Goal: Task Accomplishment & Management: Use online tool/utility

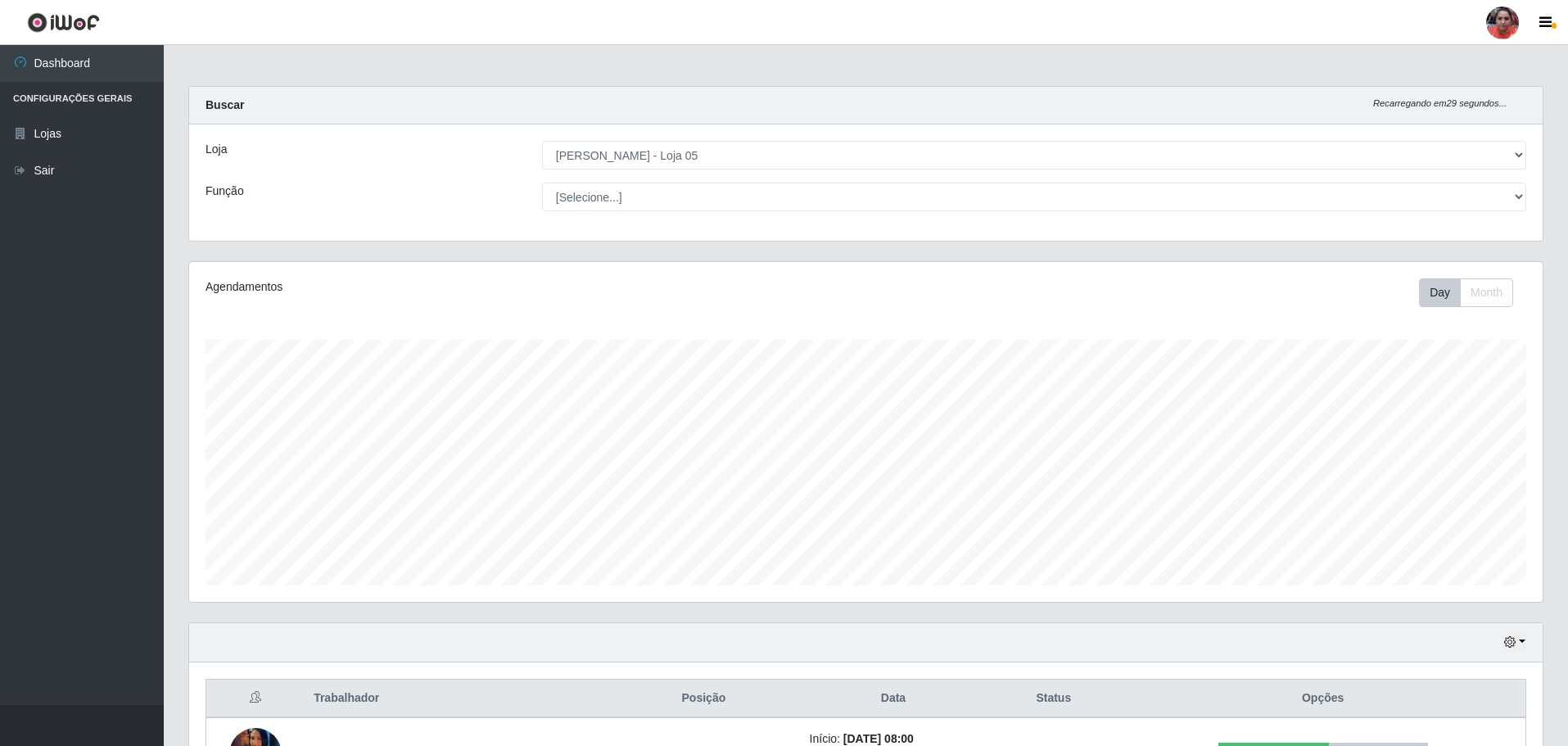
select select "252"
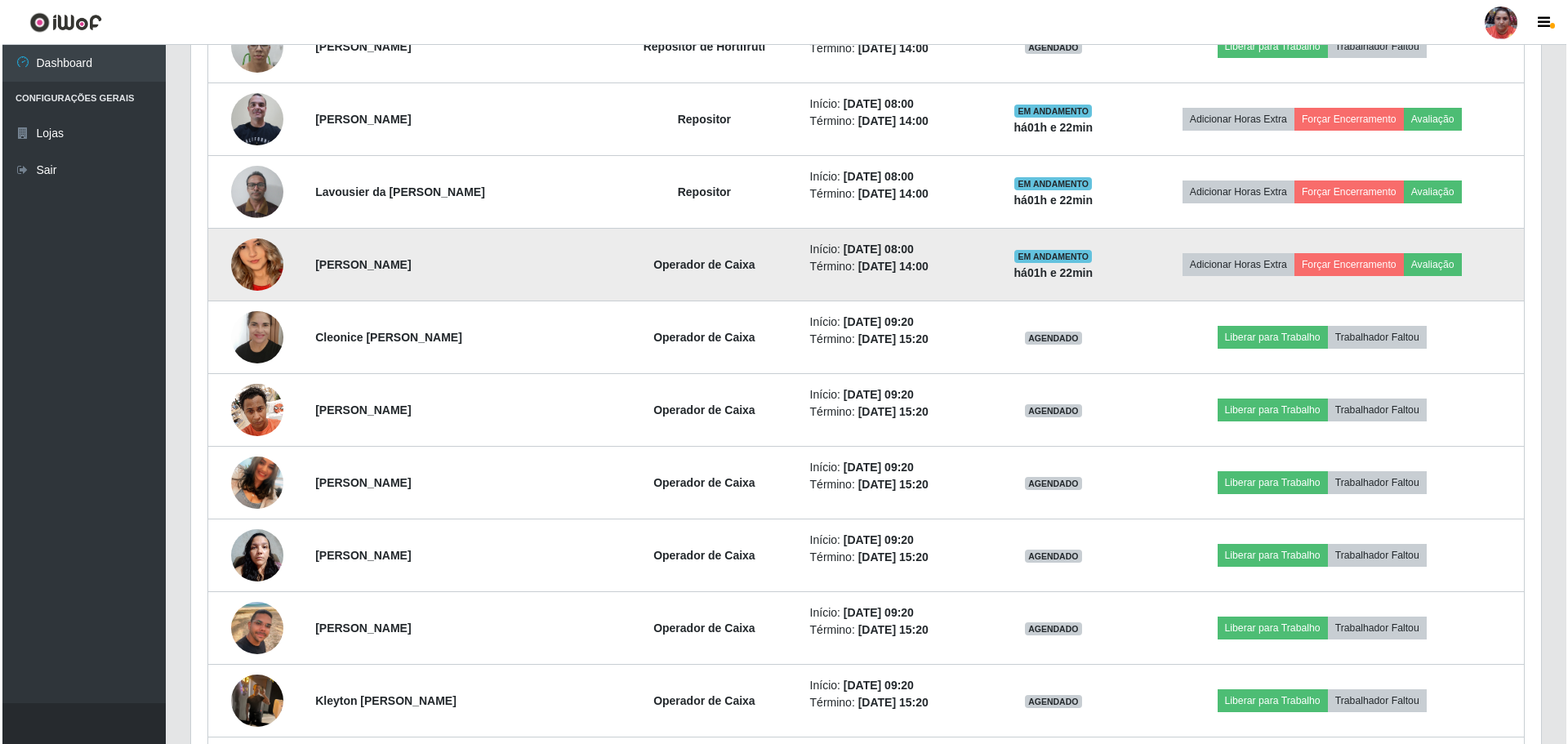
scroll to position [1097, 0]
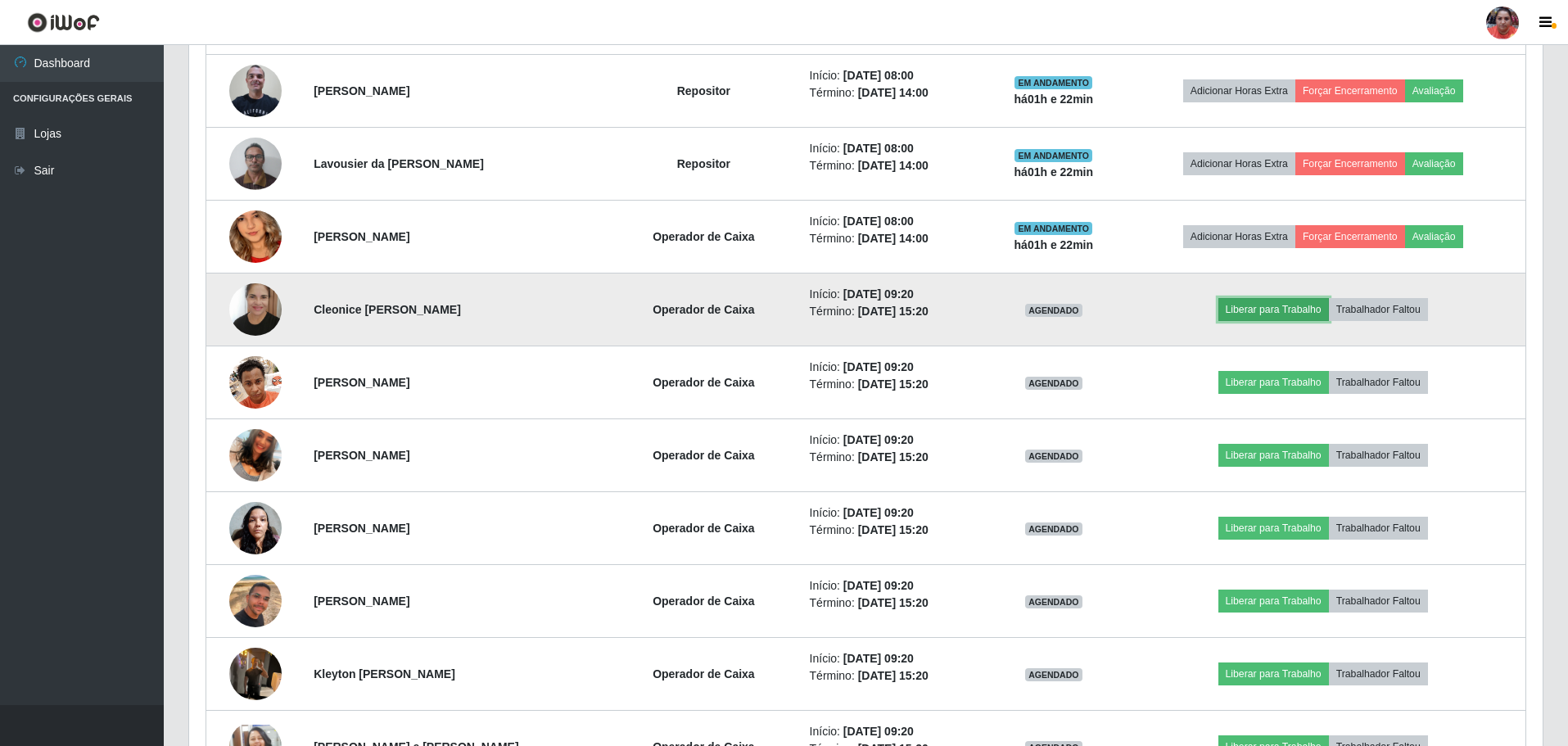
click at [1284, 312] on button "Liberar para Trabalho" at bounding box center [1273, 309] width 111 height 23
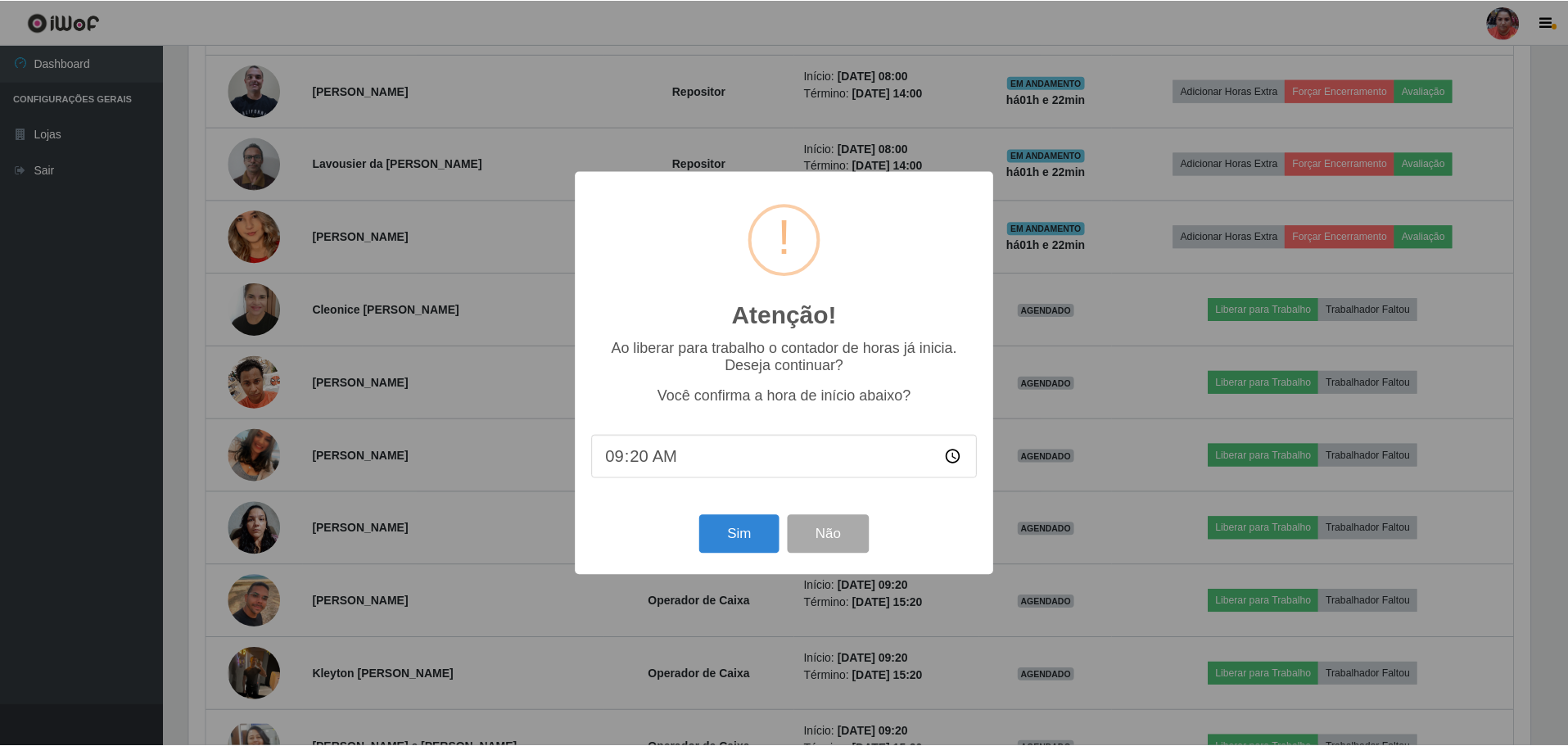
scroll to position [340, 1345]
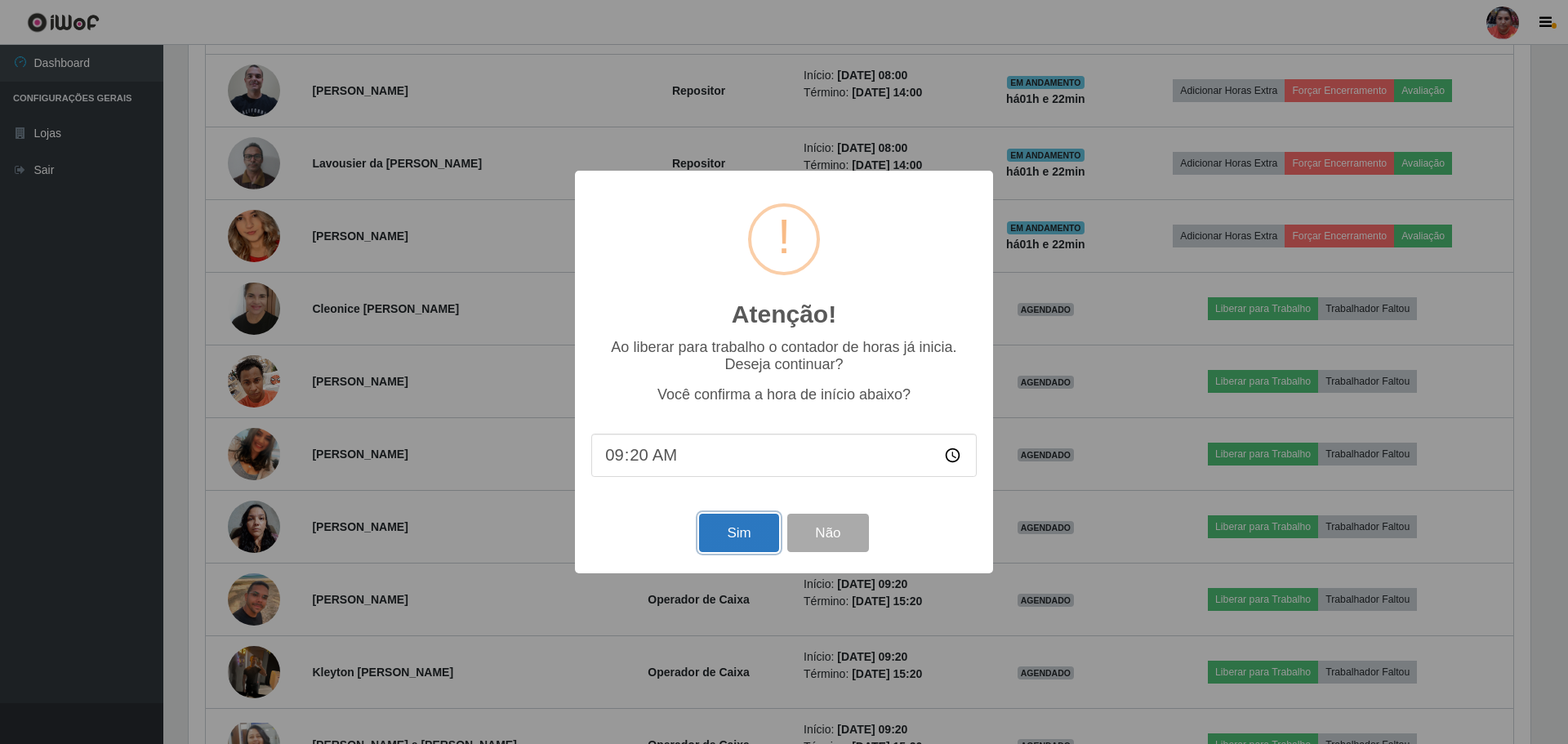
click at [723, 540] on button "Sim" at bounding box center [738, 532] width 79 height 38
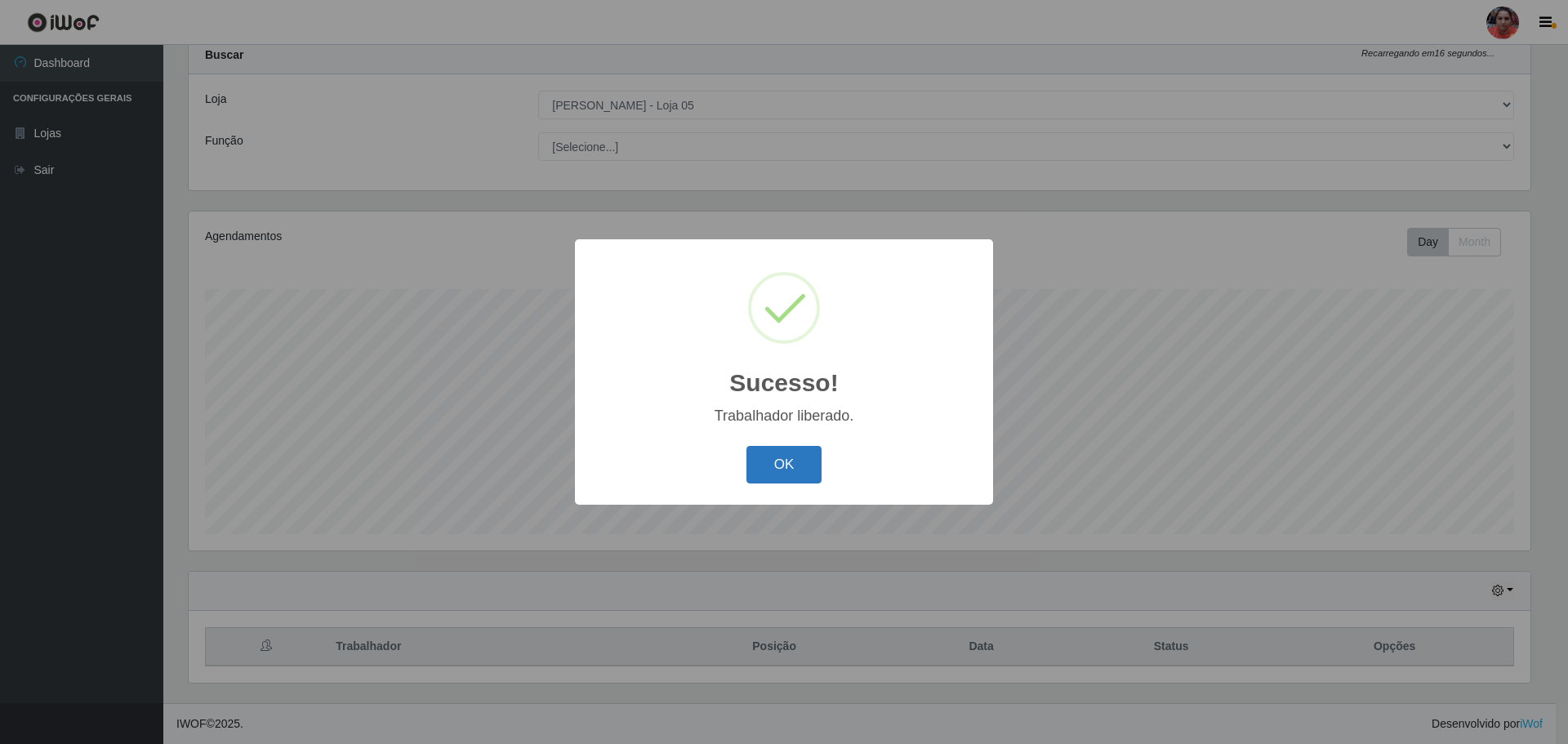
click at [776, 458] on button "OK" at bounding box center [784, 464] width 76 height 38
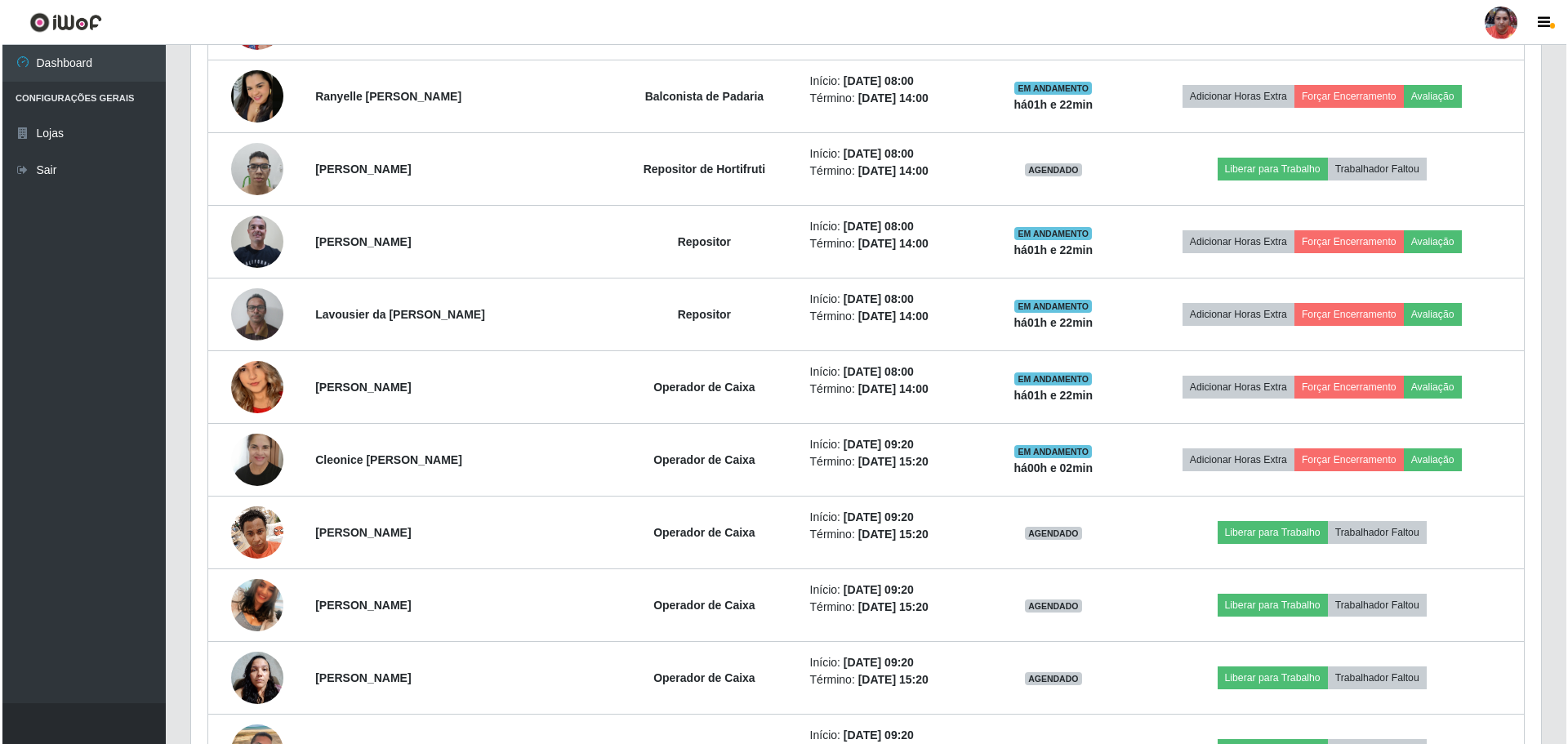
scroll to position [948, 0]
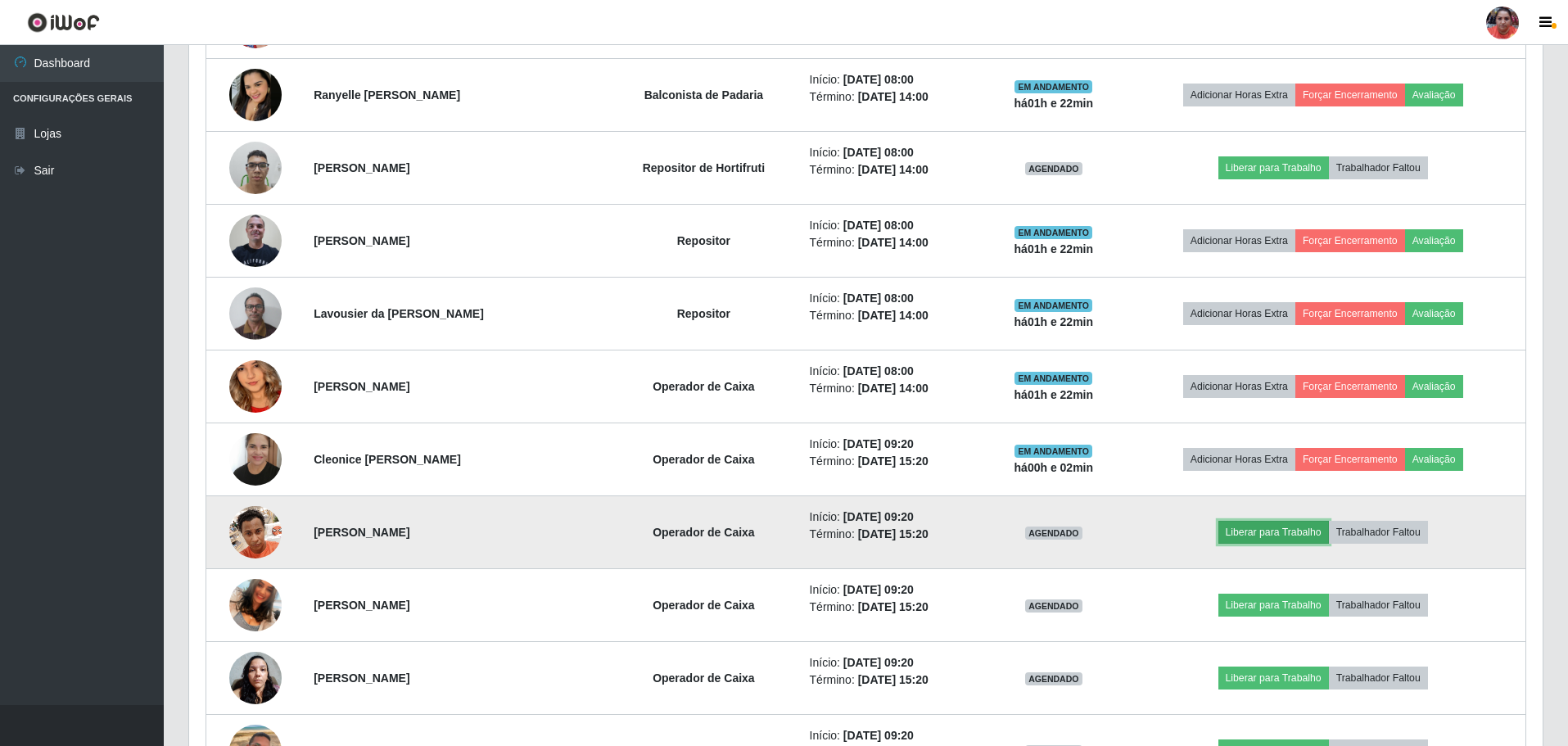
click at [1269, 526] on button "Liberar para Trabalho" at bounding box center [1273, 531] width 111 height 23
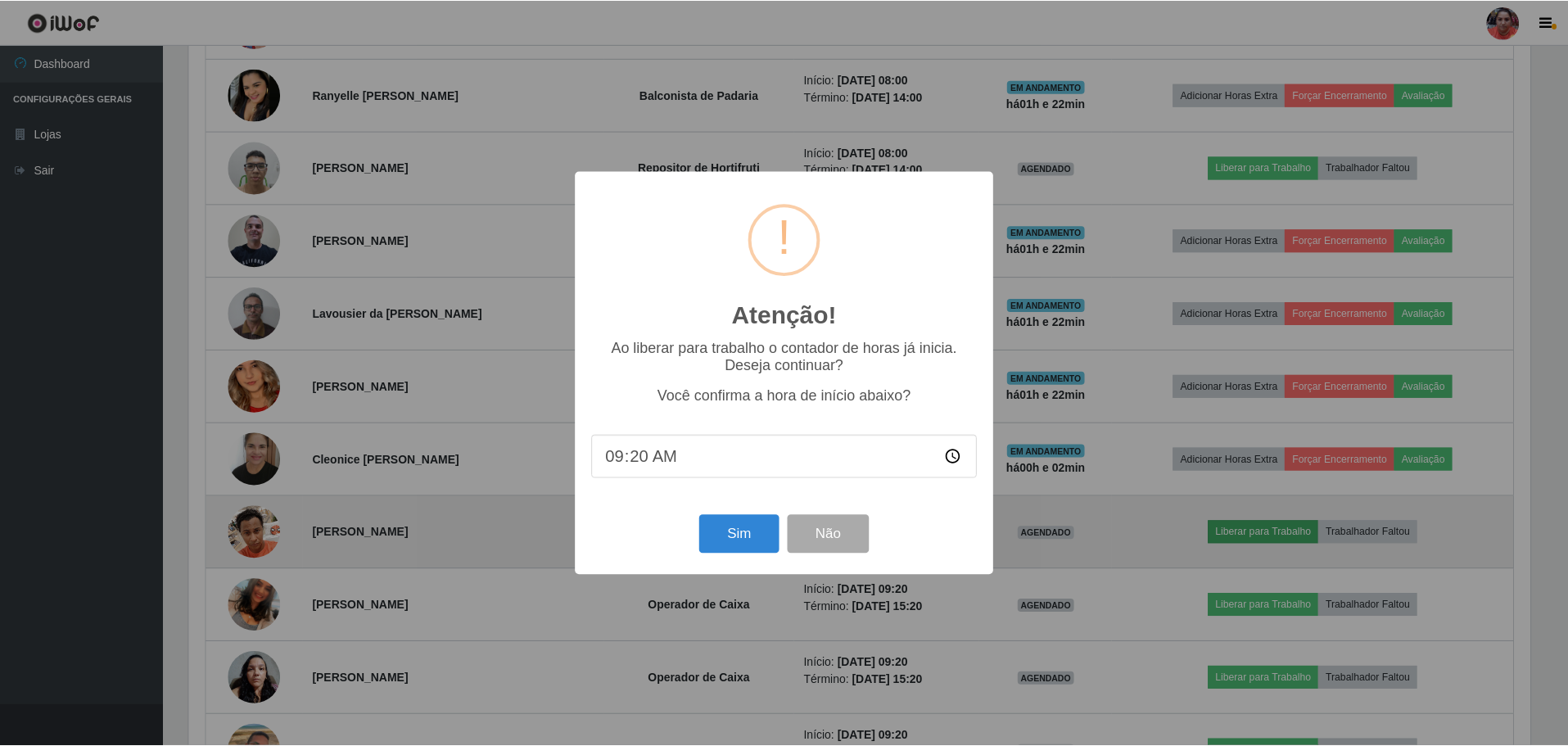
scroll to position [340, 1345]
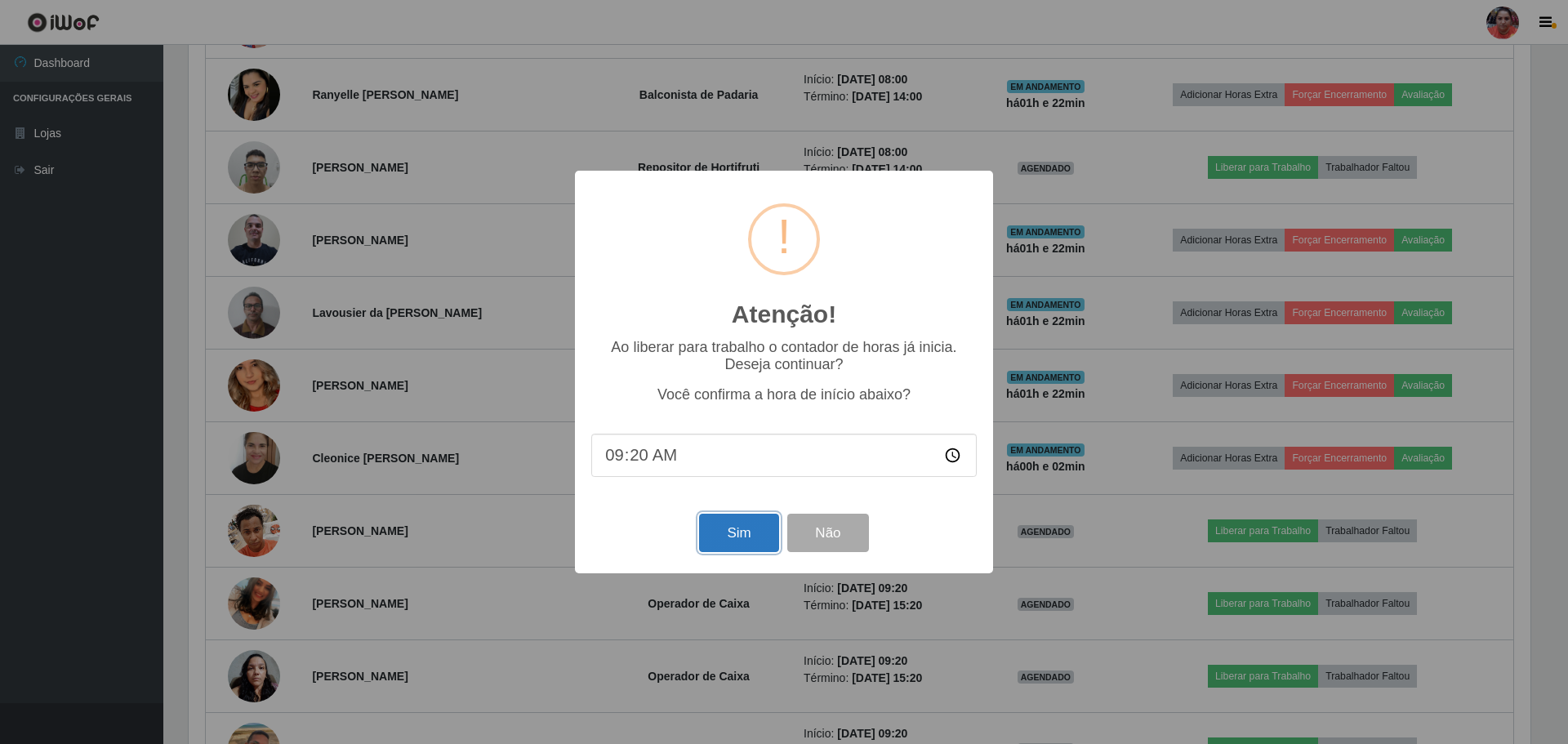
click at [741, 536] on button "Sim" at bounding box center [738, 532] width 79 height 38
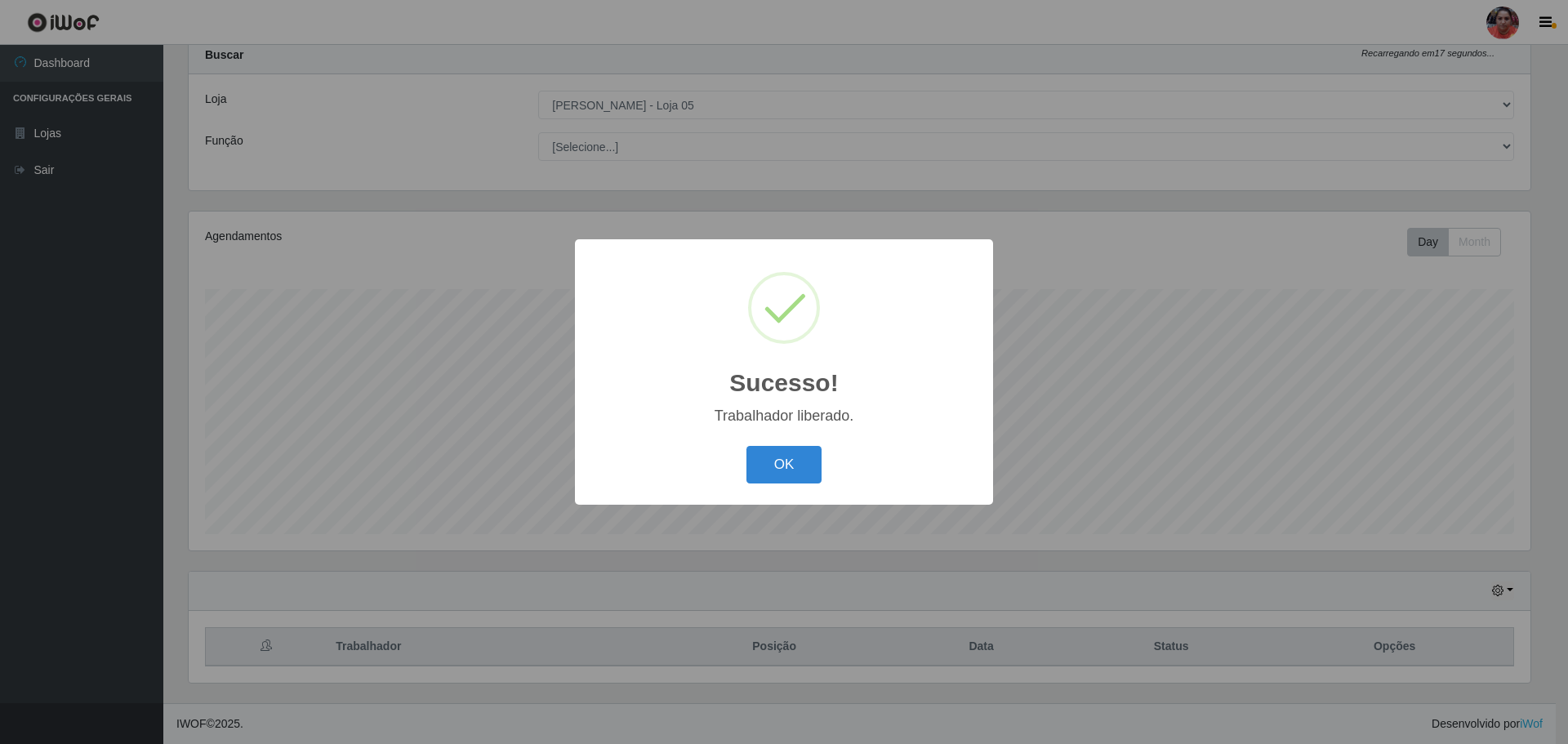
click at [796, 465] on button "OK" at bounding box center [784, 464] width 76 height 38
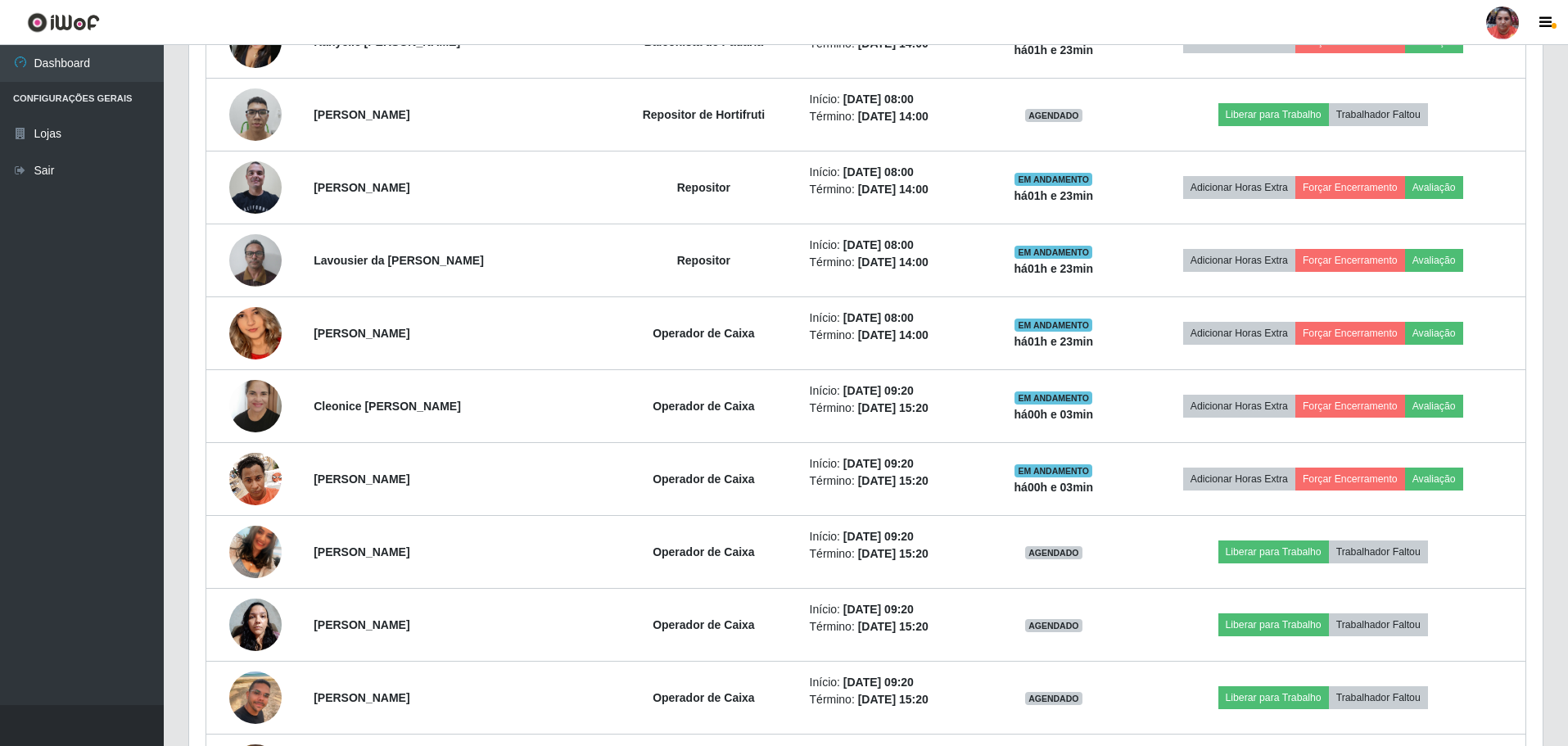
scroll to position [1032, 0]
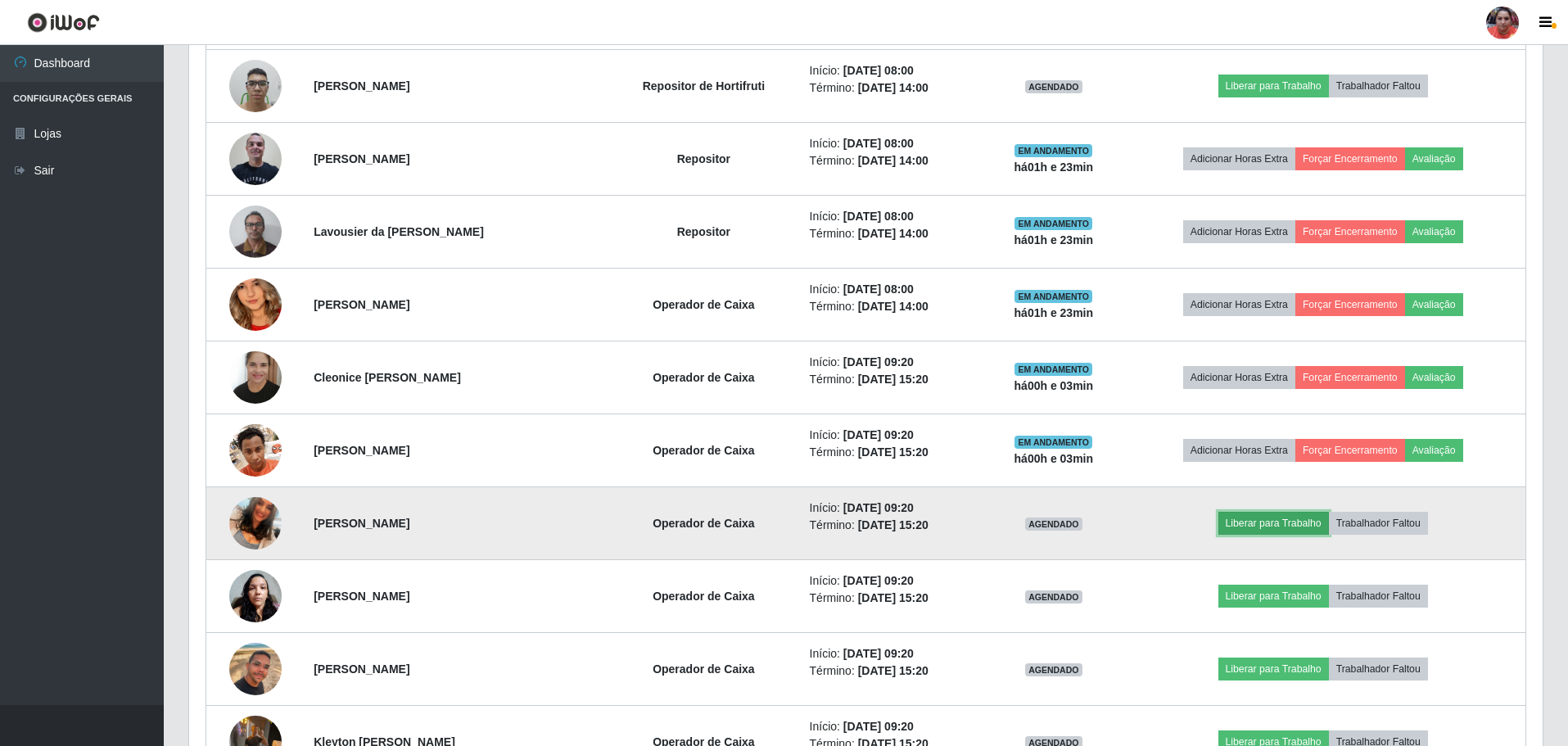
click at [1282, 512] on button "Liberar para Trabalho" at bounding box center [1273, 523] width 111 height 23
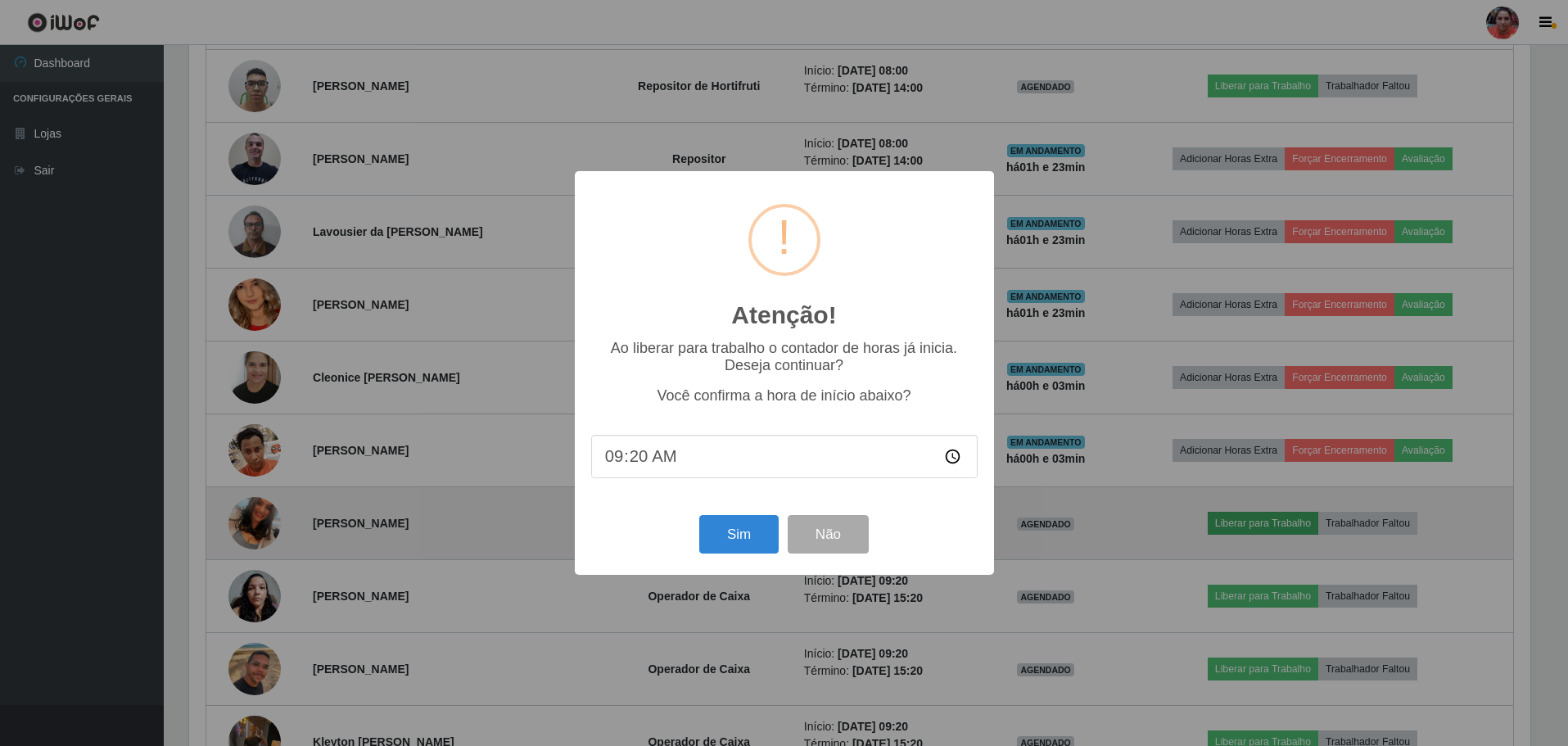
scroll to position [340, 1345]
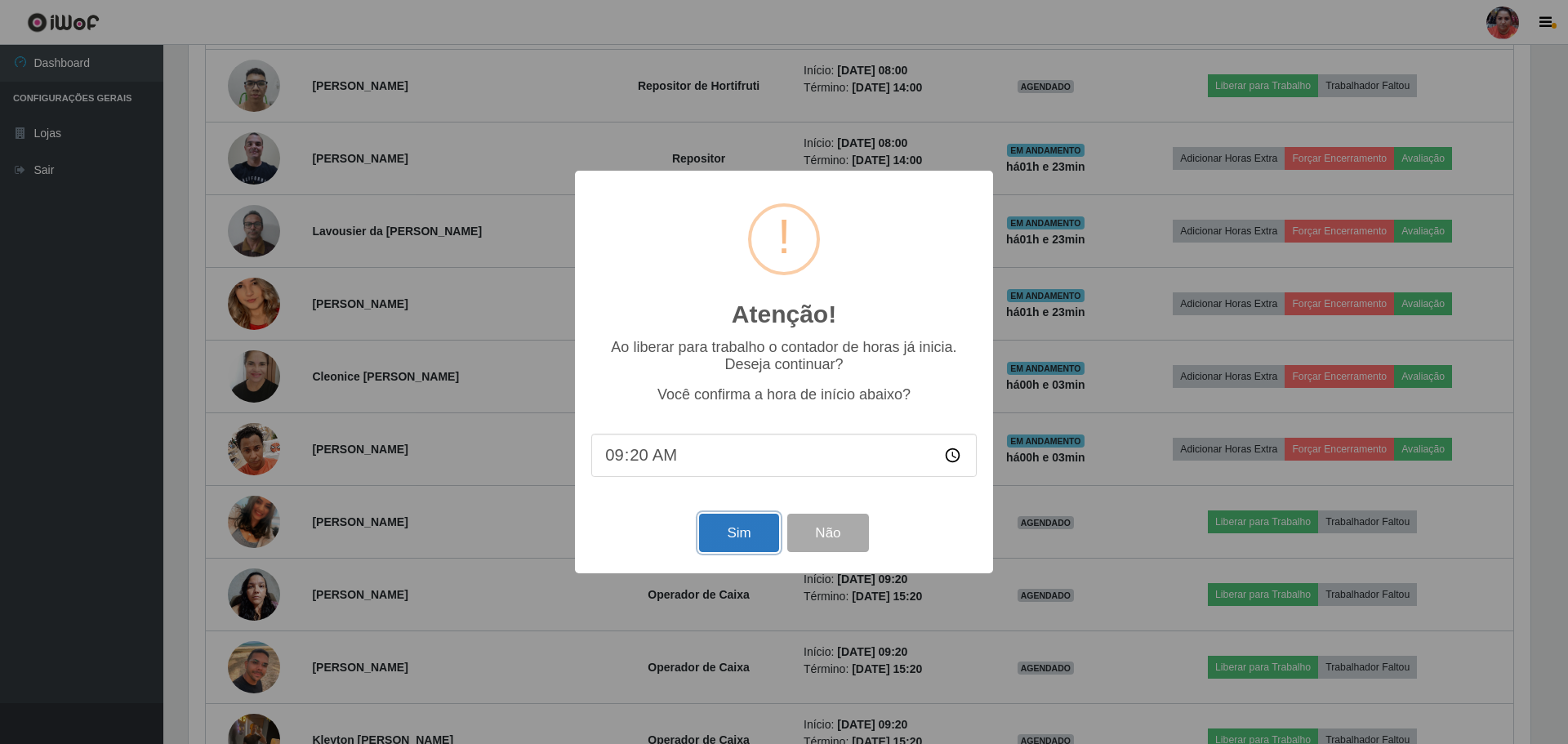
click at [743, 528] on button "Sim" at bounding box center [738, 532] width 79 height 38
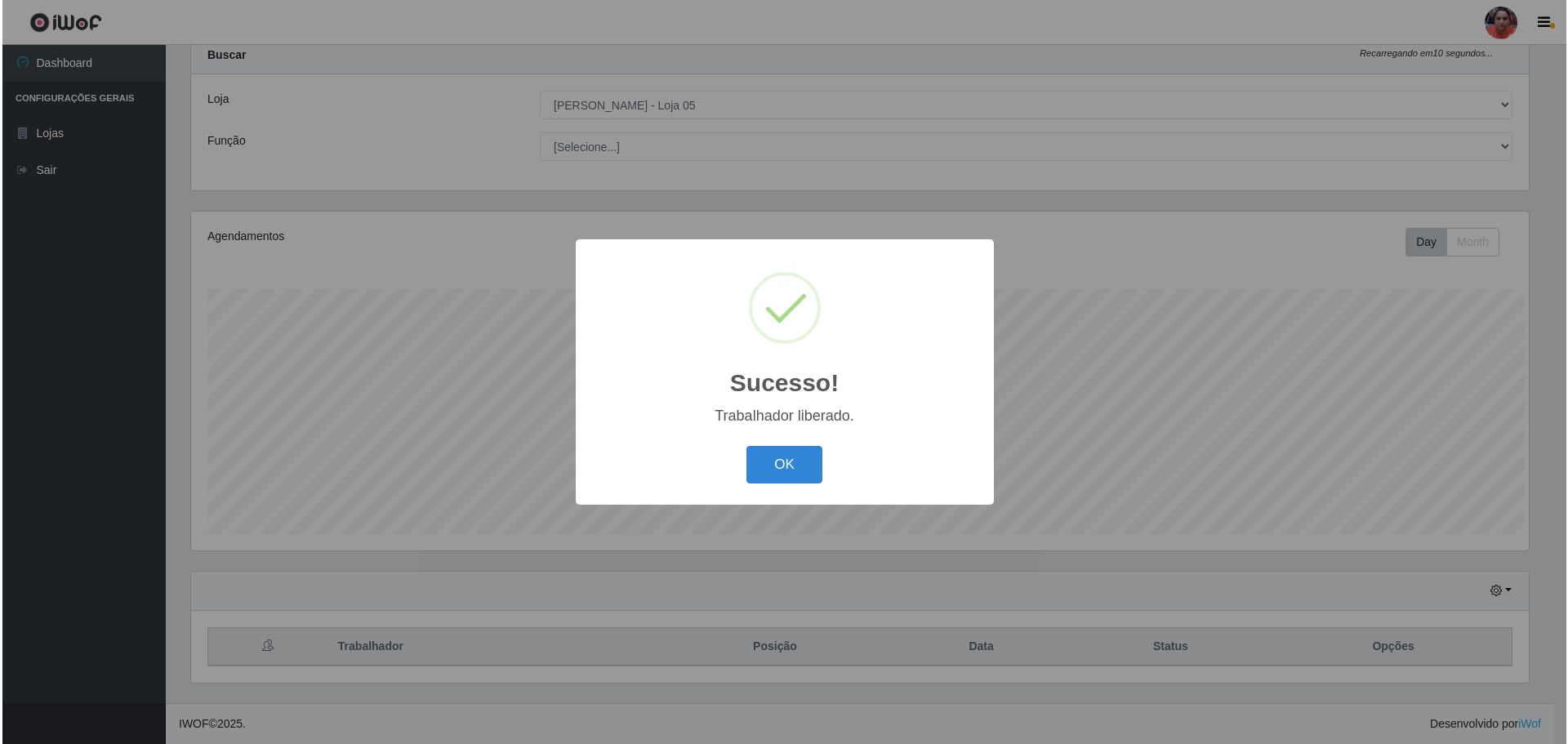
scroll to position [0, 0]
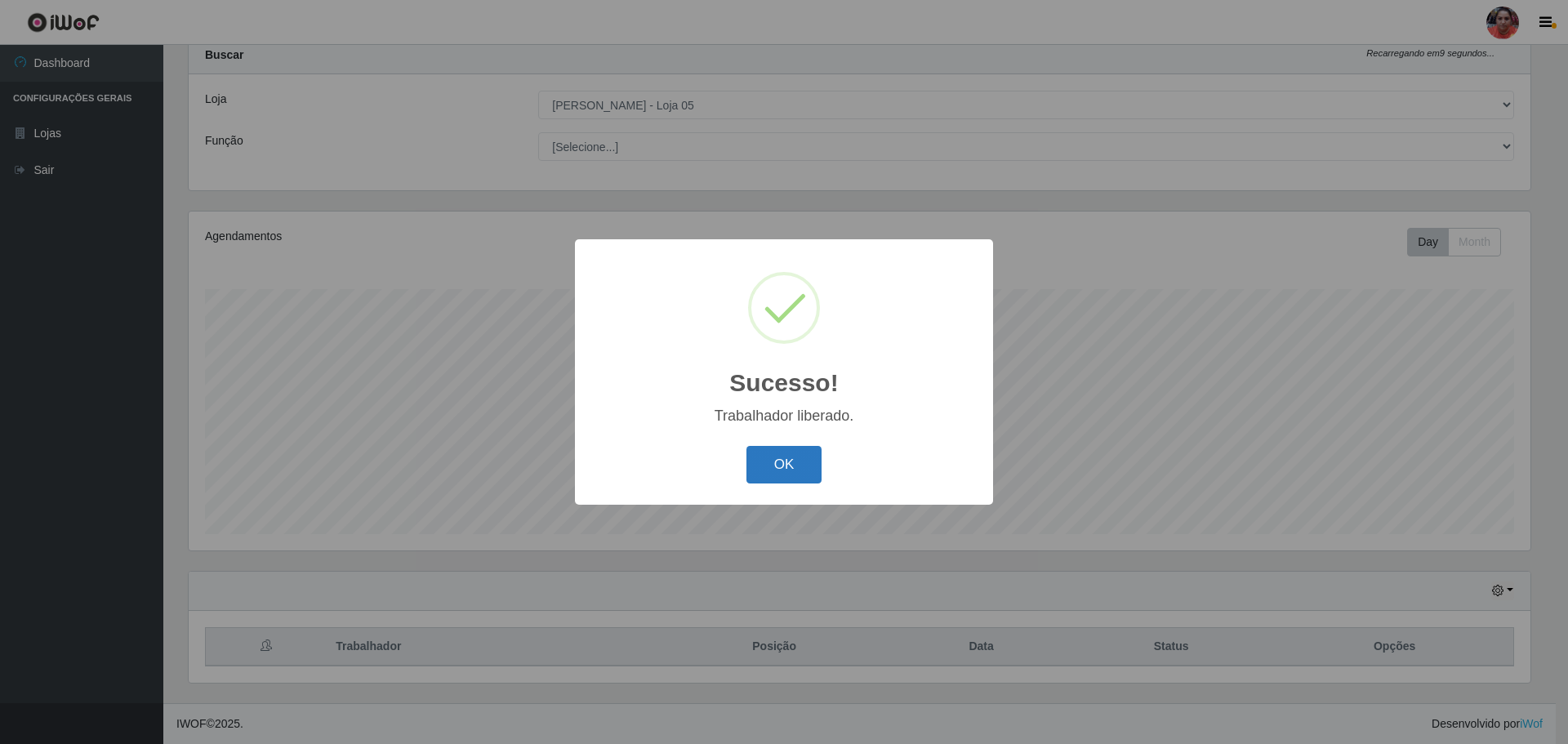
click at [787, 468] on button "OK" at bounding box center [784, 464] width 76 height 38
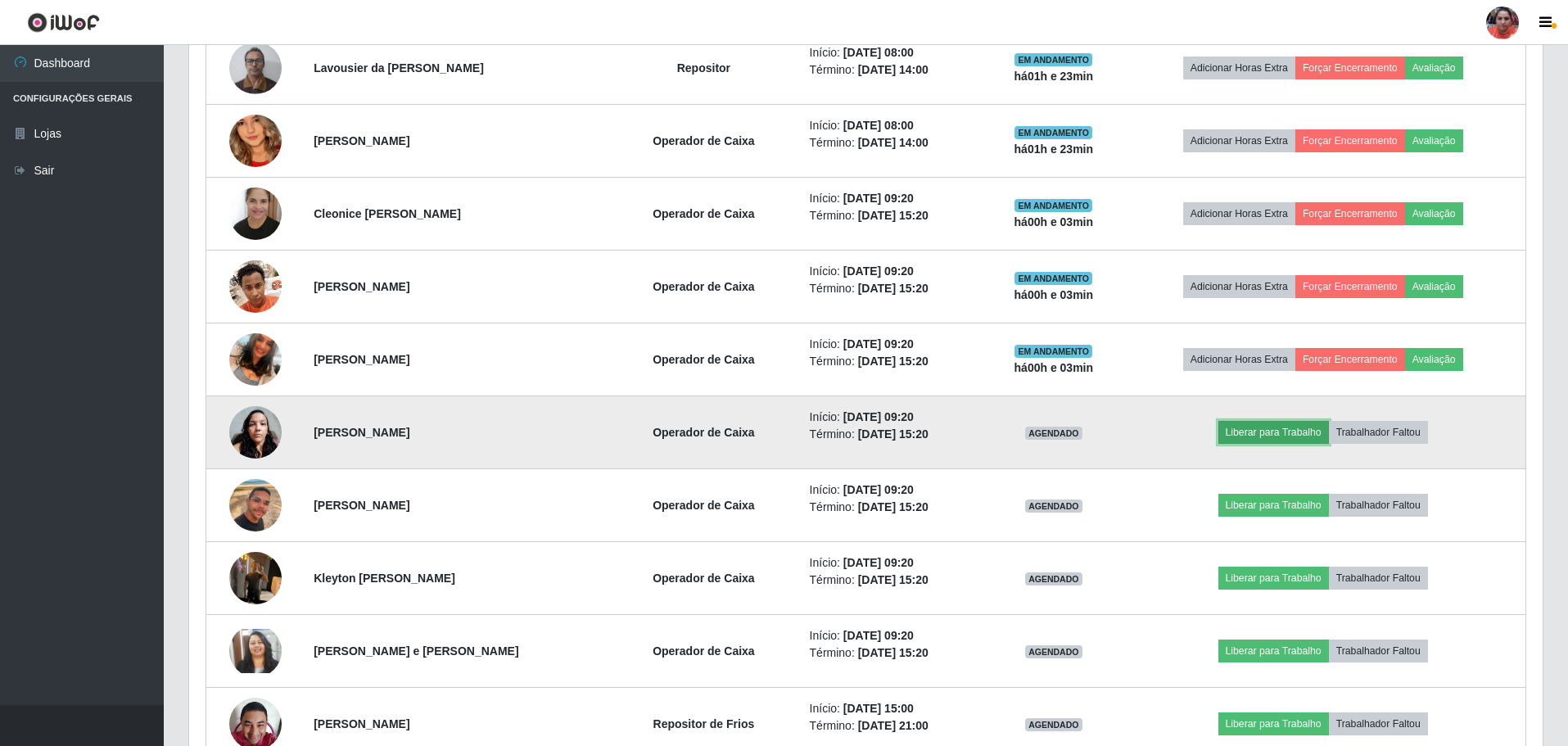
click at [1271, 431] on button "Liberar para Trabalho" at bounding box center [1273, 432] width 111 height 23
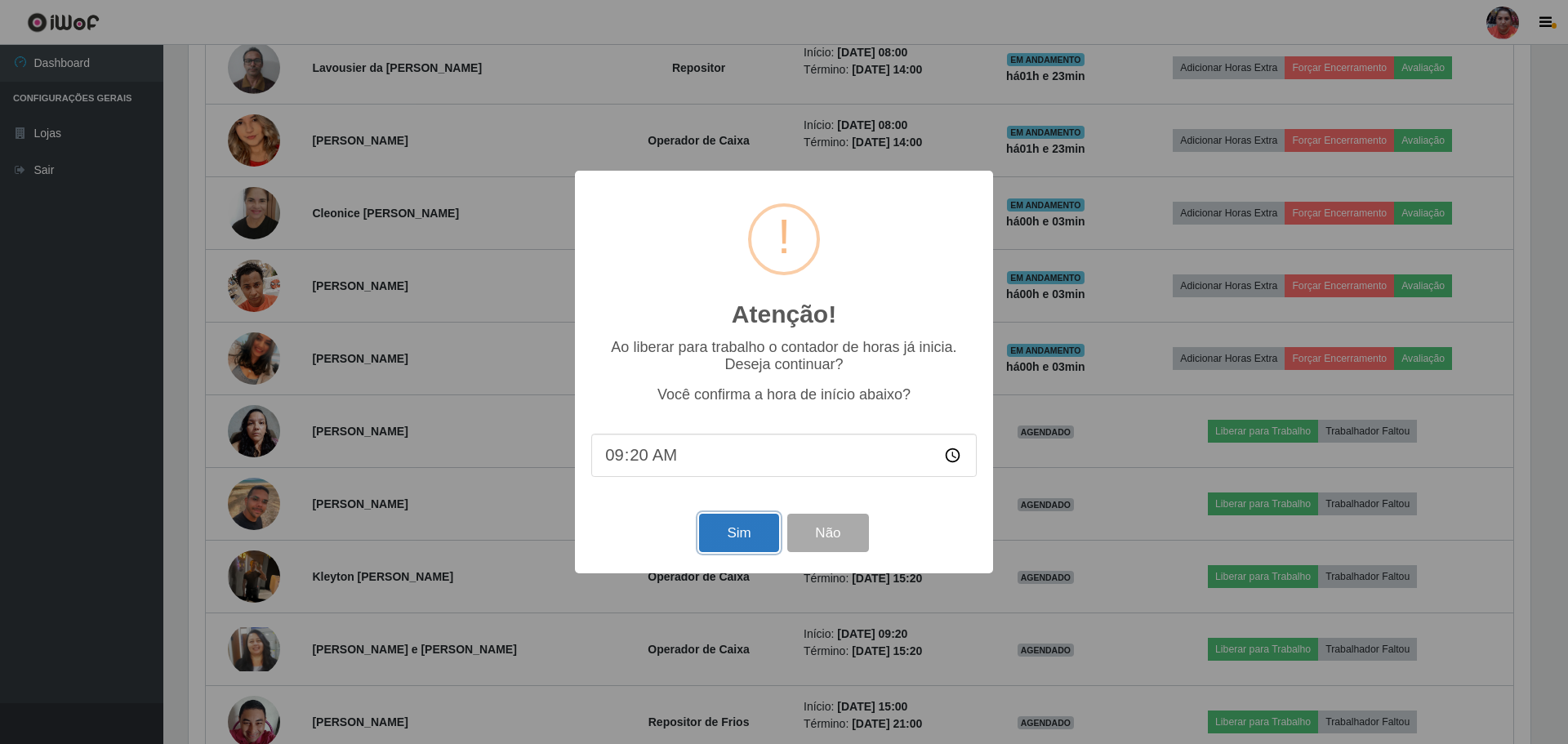
click at [716, 536] on button "Sim" at bounding box center [738, 532] width 79 height 38
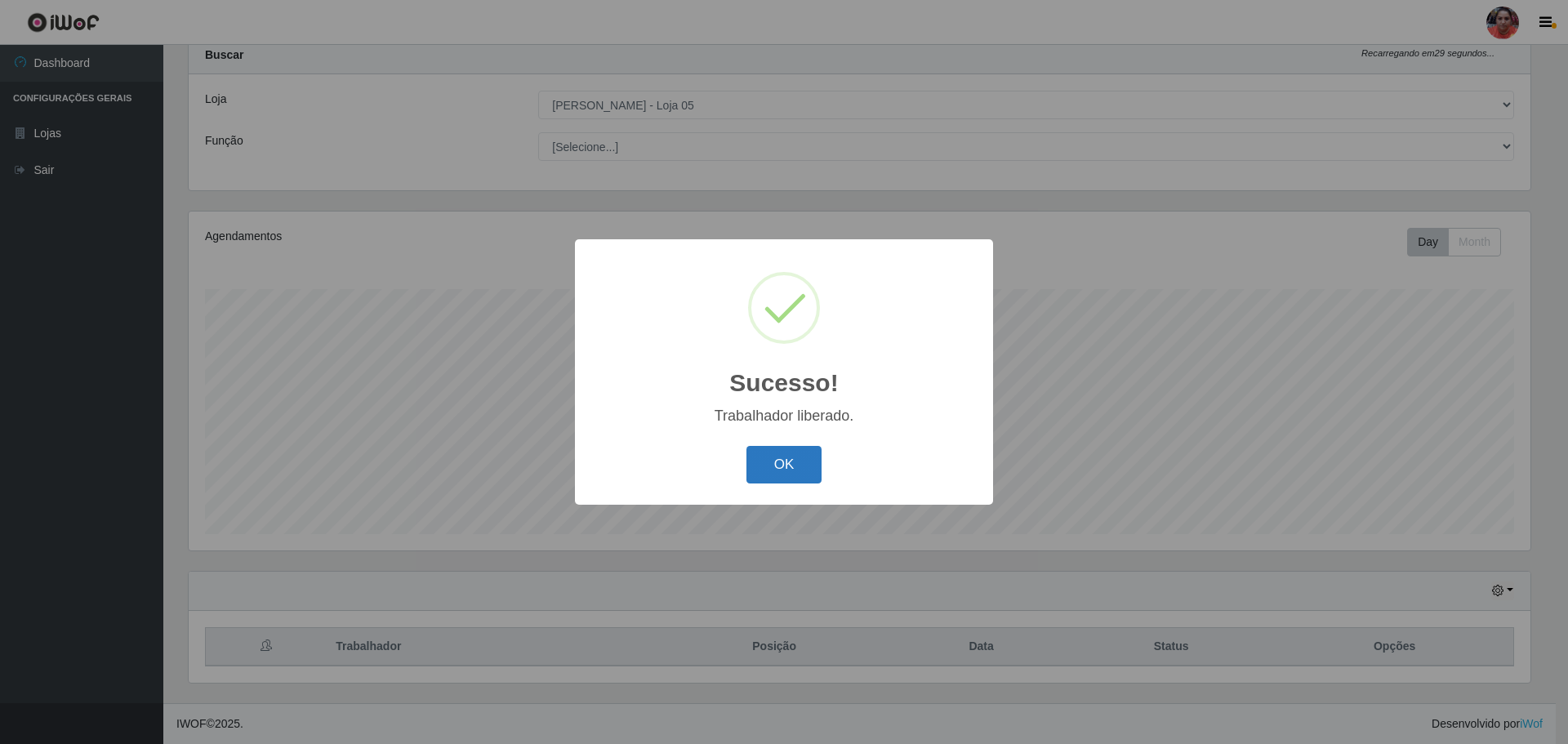
click at [757, 472] on button "OK" at bounding box center [784, 464] width 76 height 38
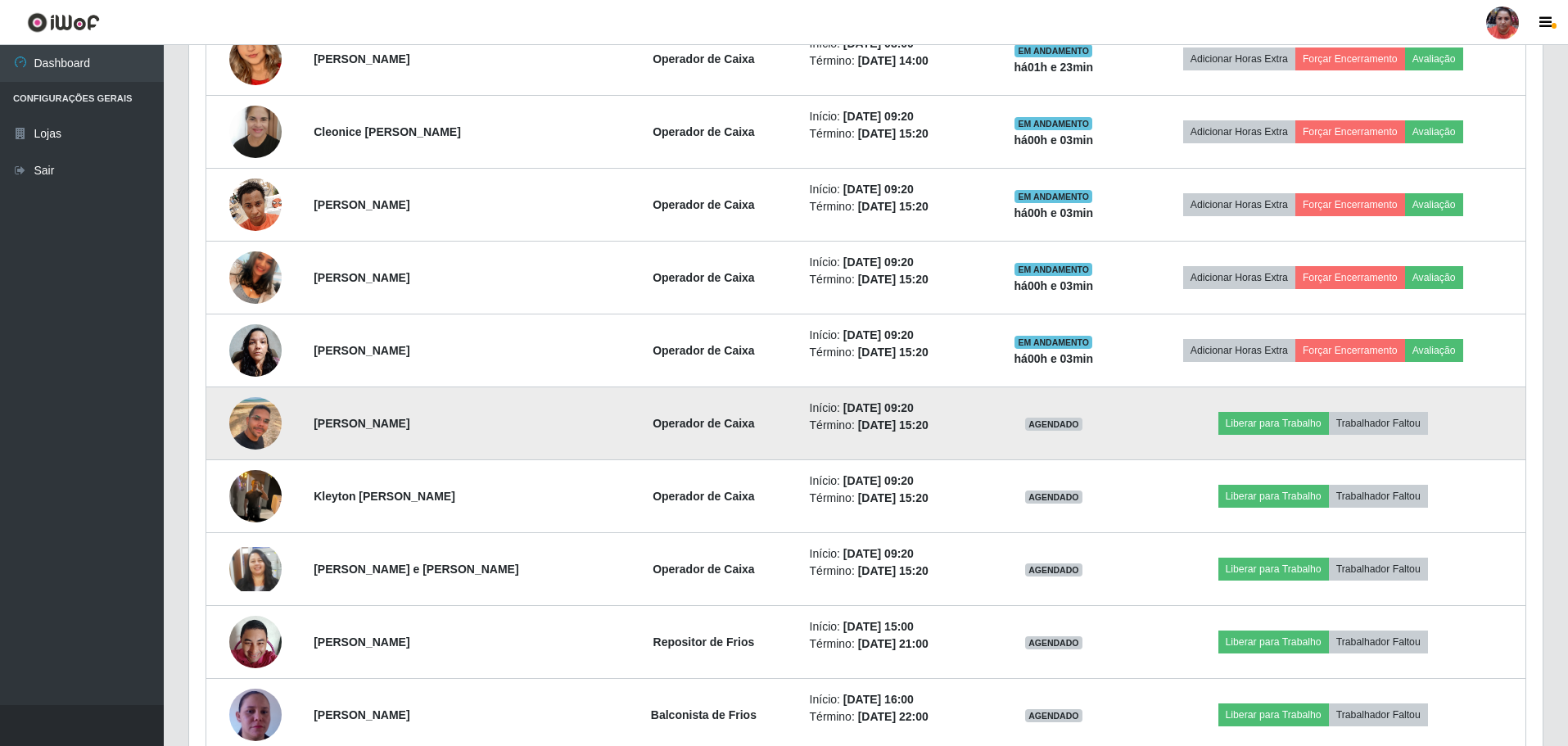
click at [249, 430] on img at bounding box center [255, 423] width 52 height 93
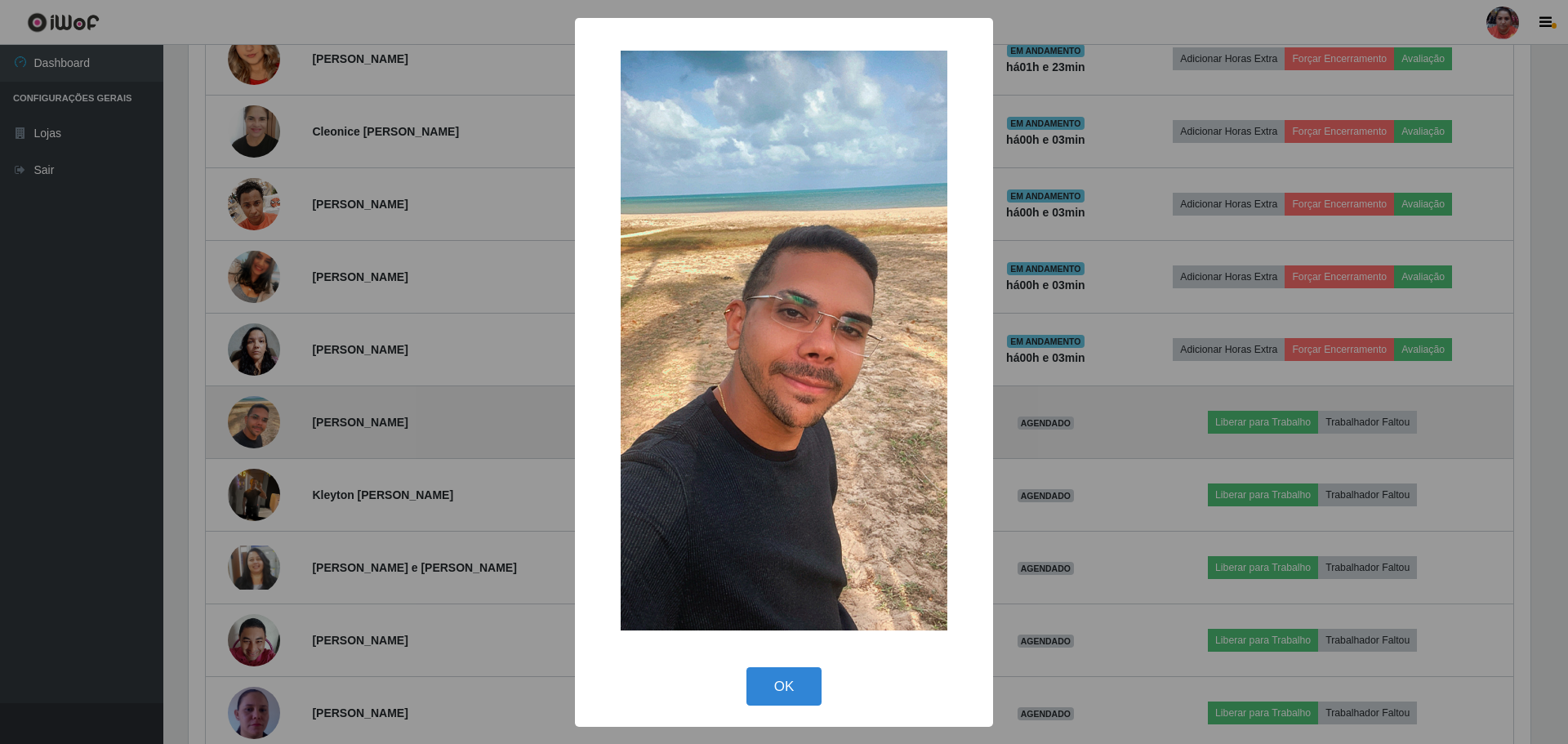
click at [248, 429] on div "× OK Cancel" at bounding box center [784, 372] width 1568 height 744
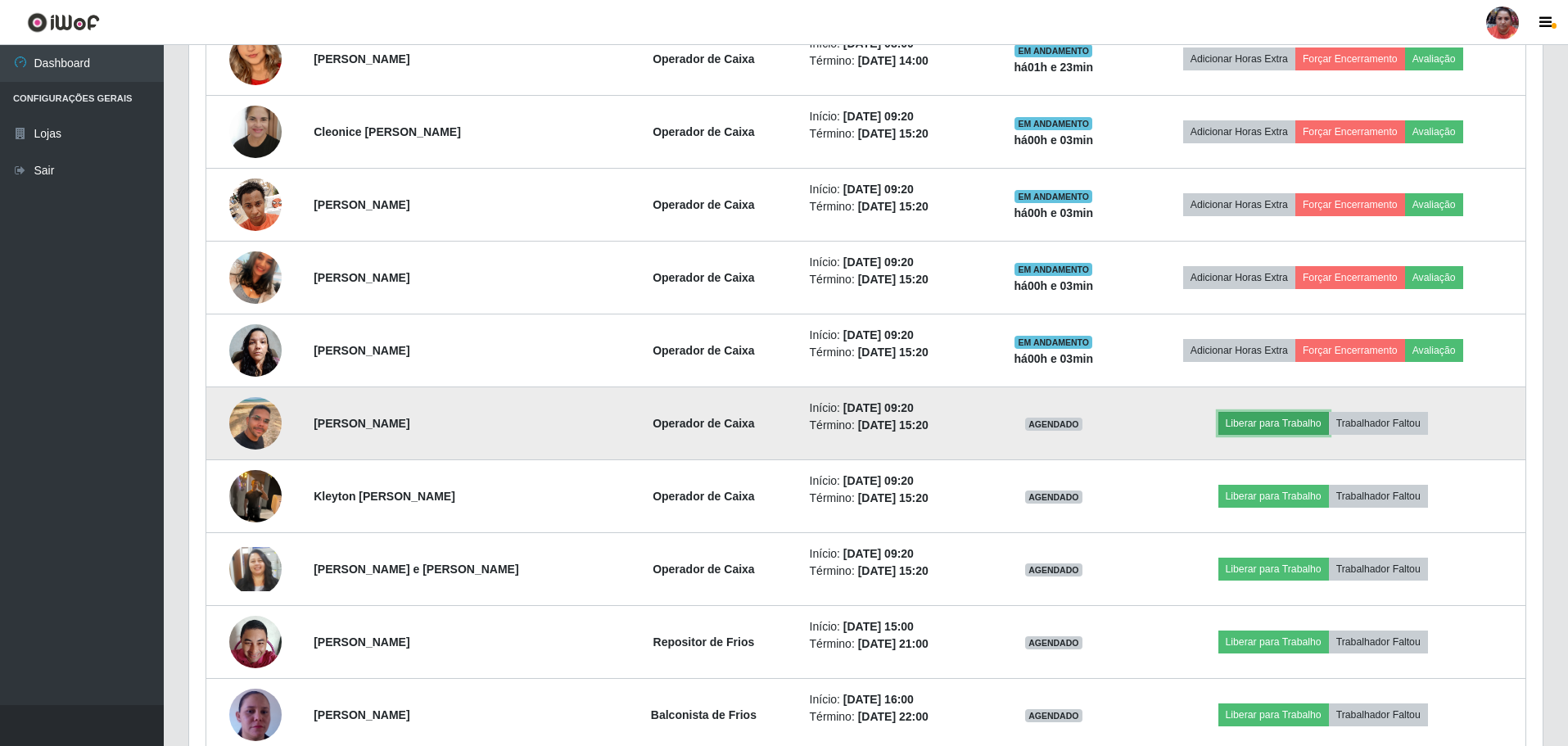
click at [1271, 421] on button "Liberar para Trabalho" at bounding box center [1273, 423] width 111 height 23
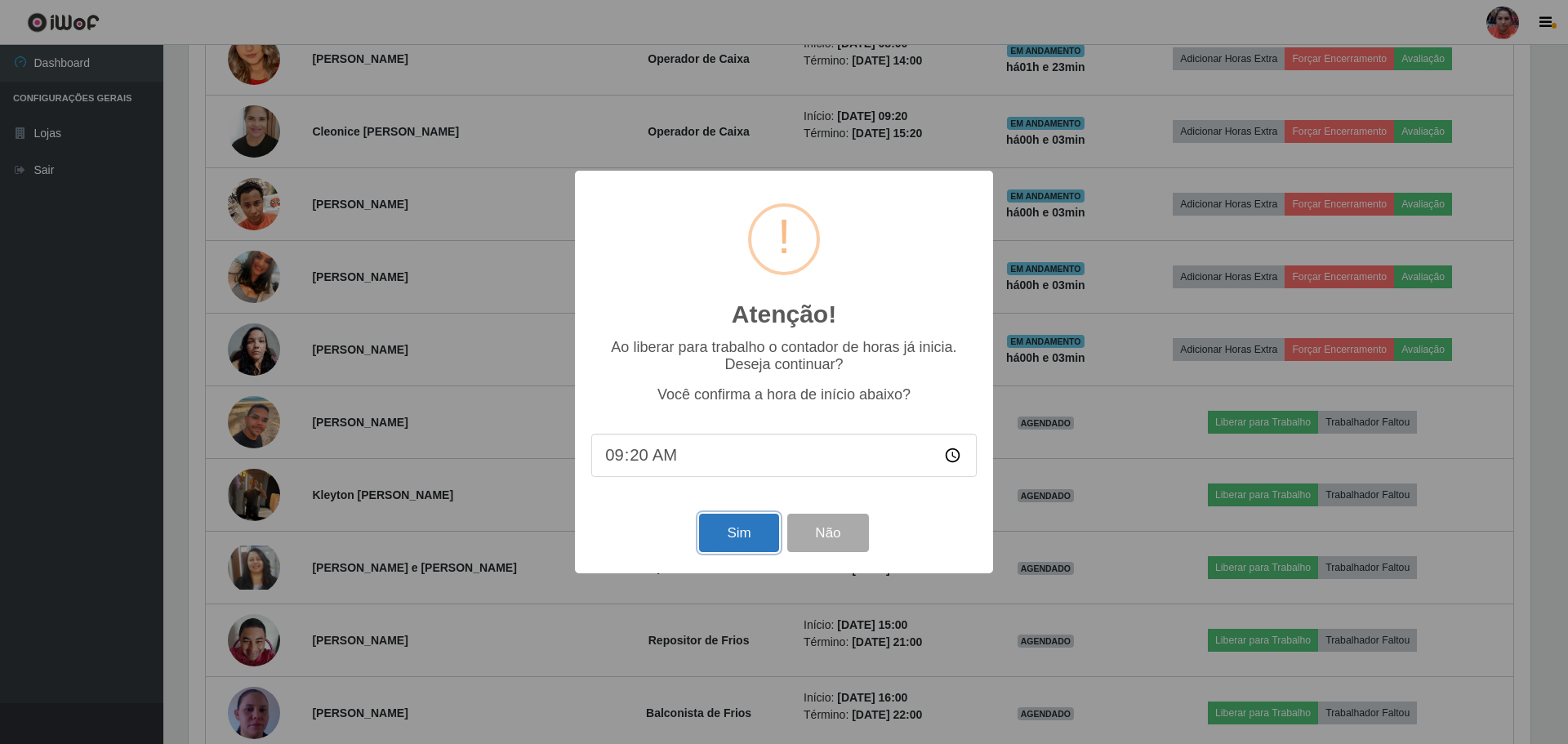
click at [762, 545] on button "Sim" at bounding box center [738, 532] width 79 height 38
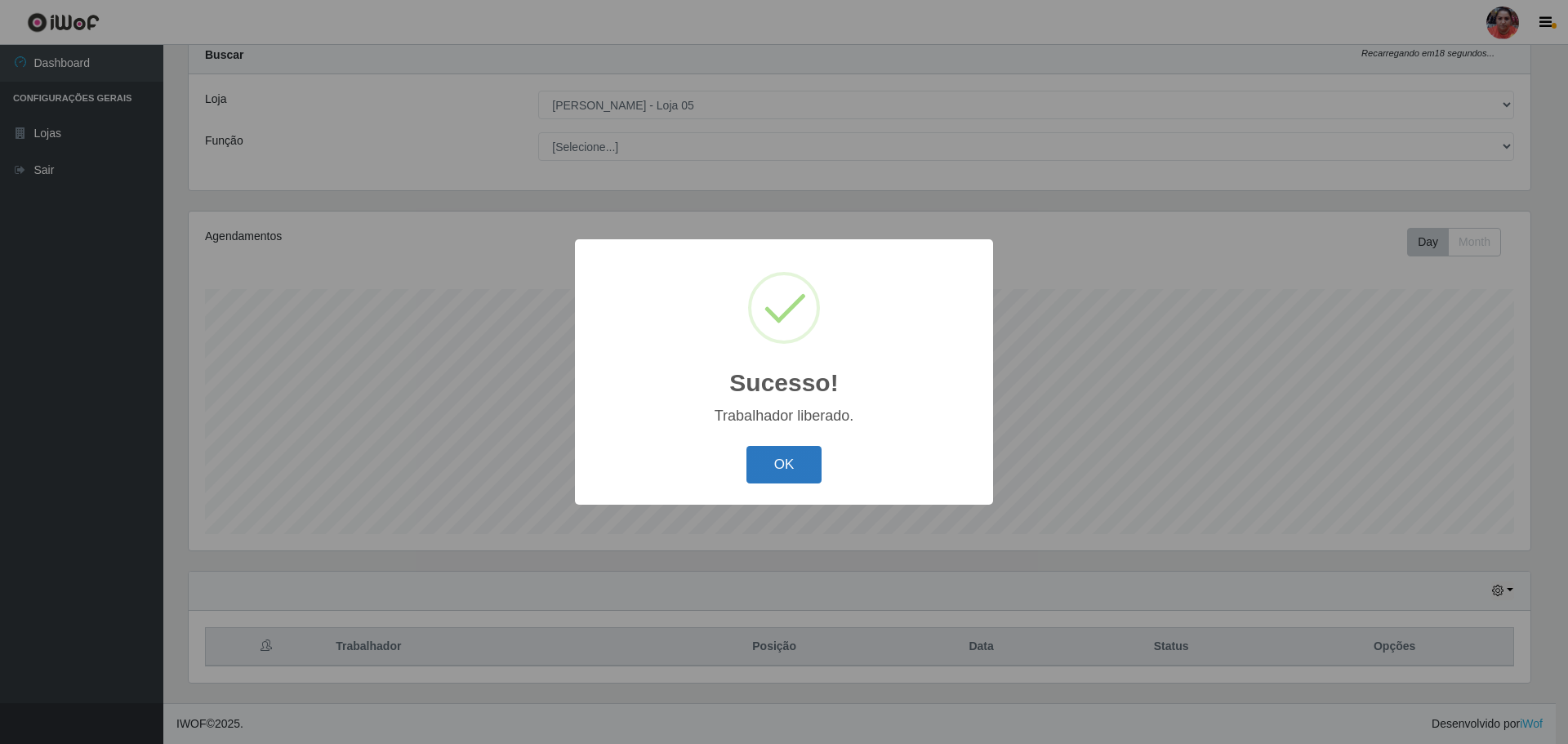
click at [795, 467] on button "OK" at bounding box center [784, 464] width 76 height 38
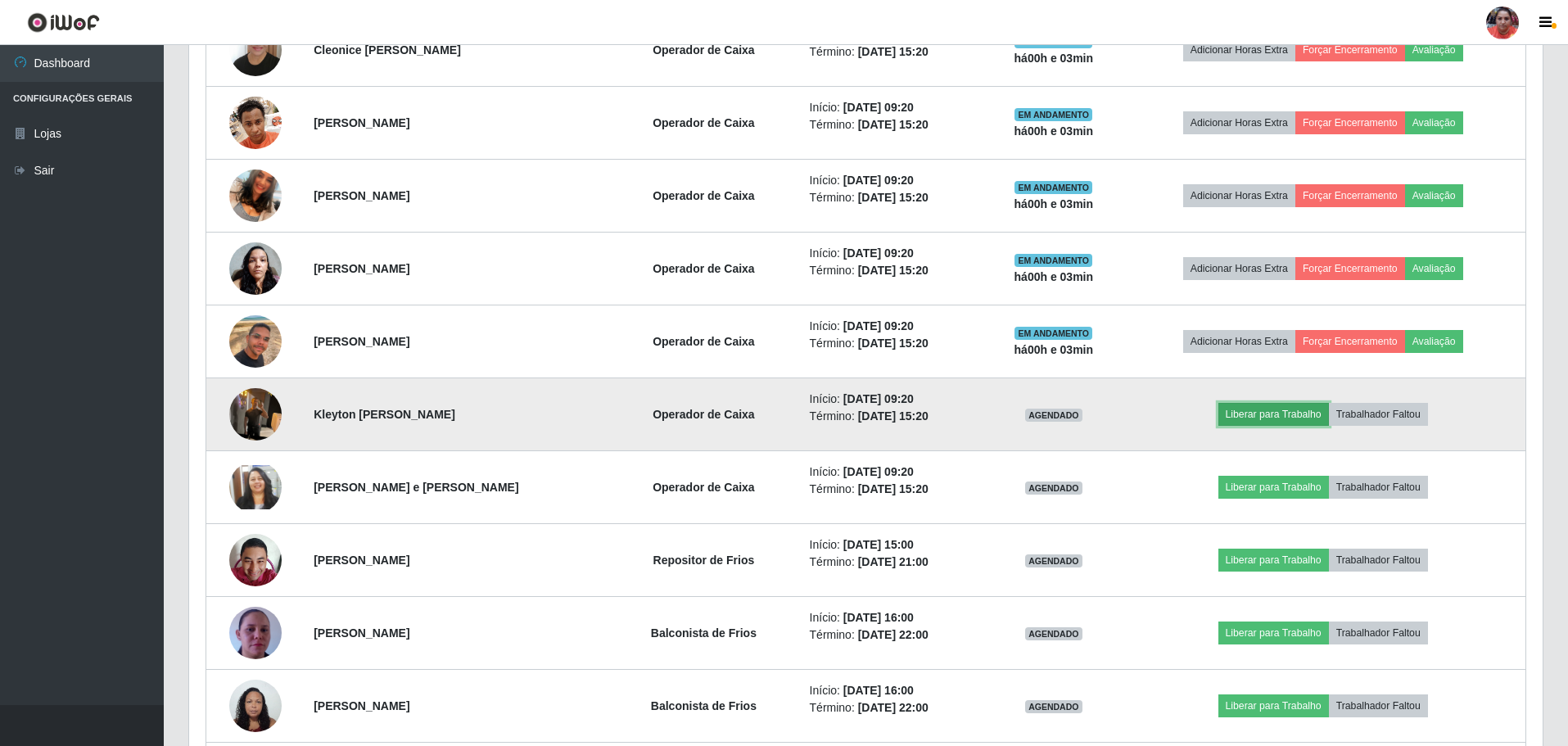
click at [1300, 412] on button "Liberar para Trabalho" at bounding box center [1273, 414] width 111 height 23
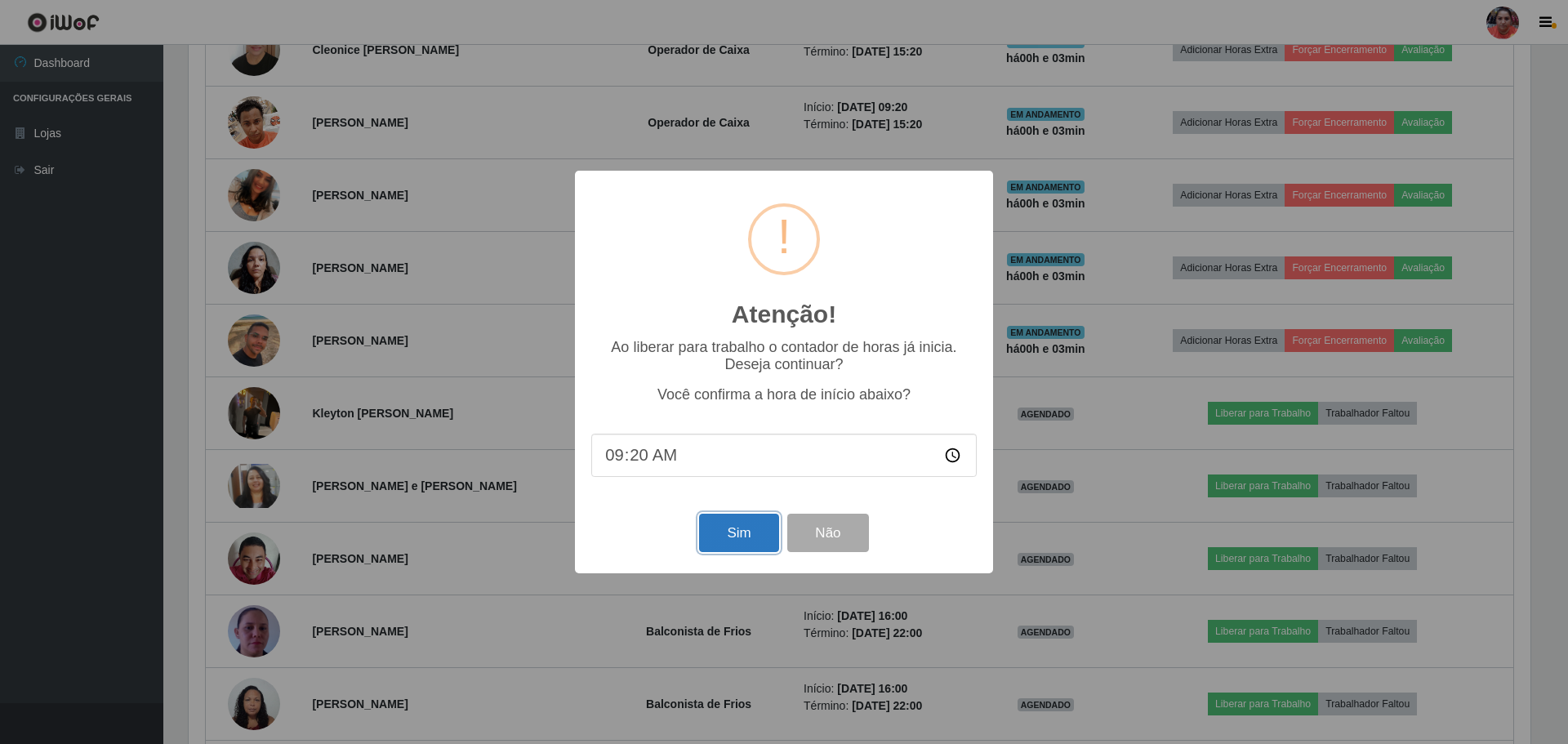
click at [744, 530] on button "Sim" at bounding box center [738, 532] width 79 height 38
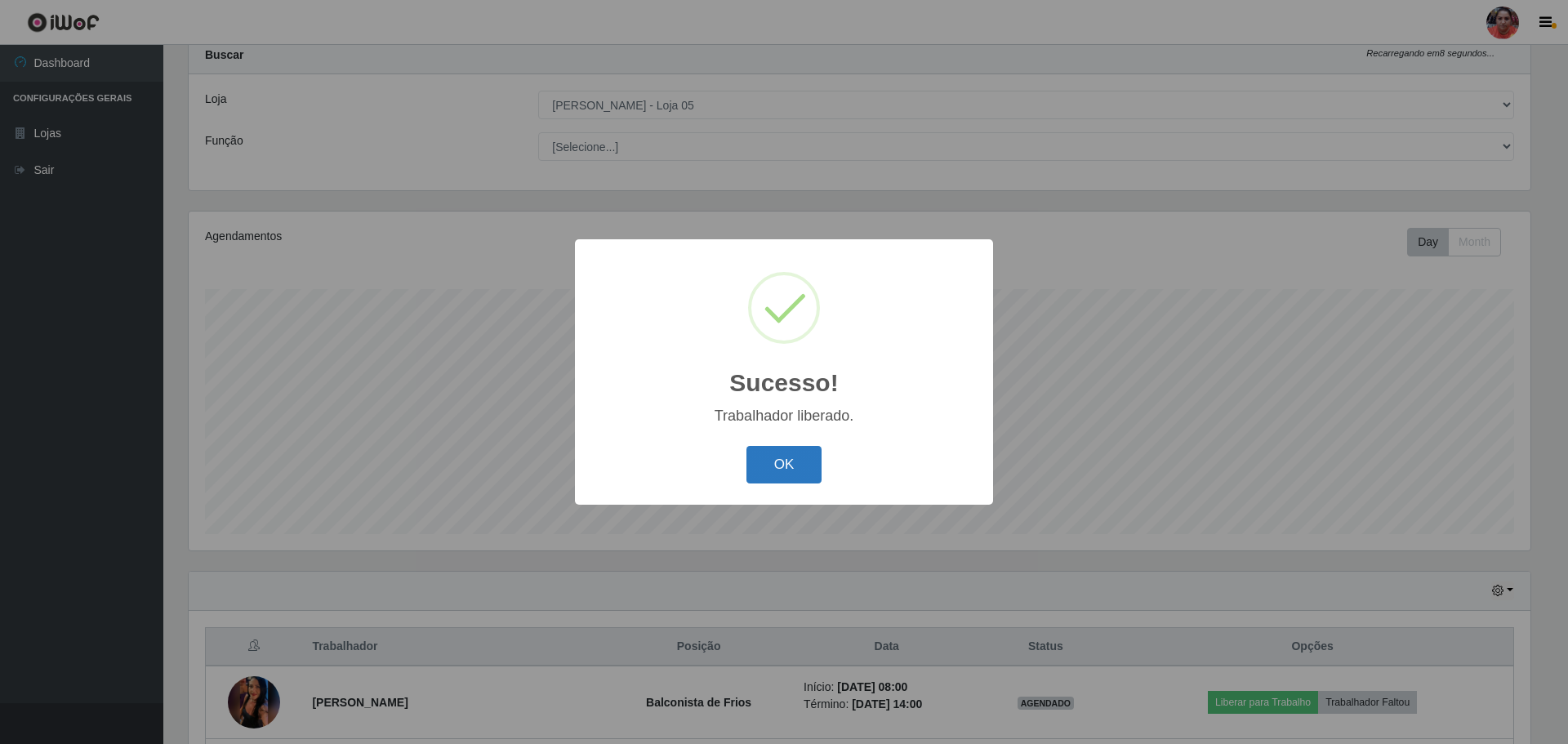
click at [794, 457] on button "OK" at bounding box center [784, 464] width 76 height 38
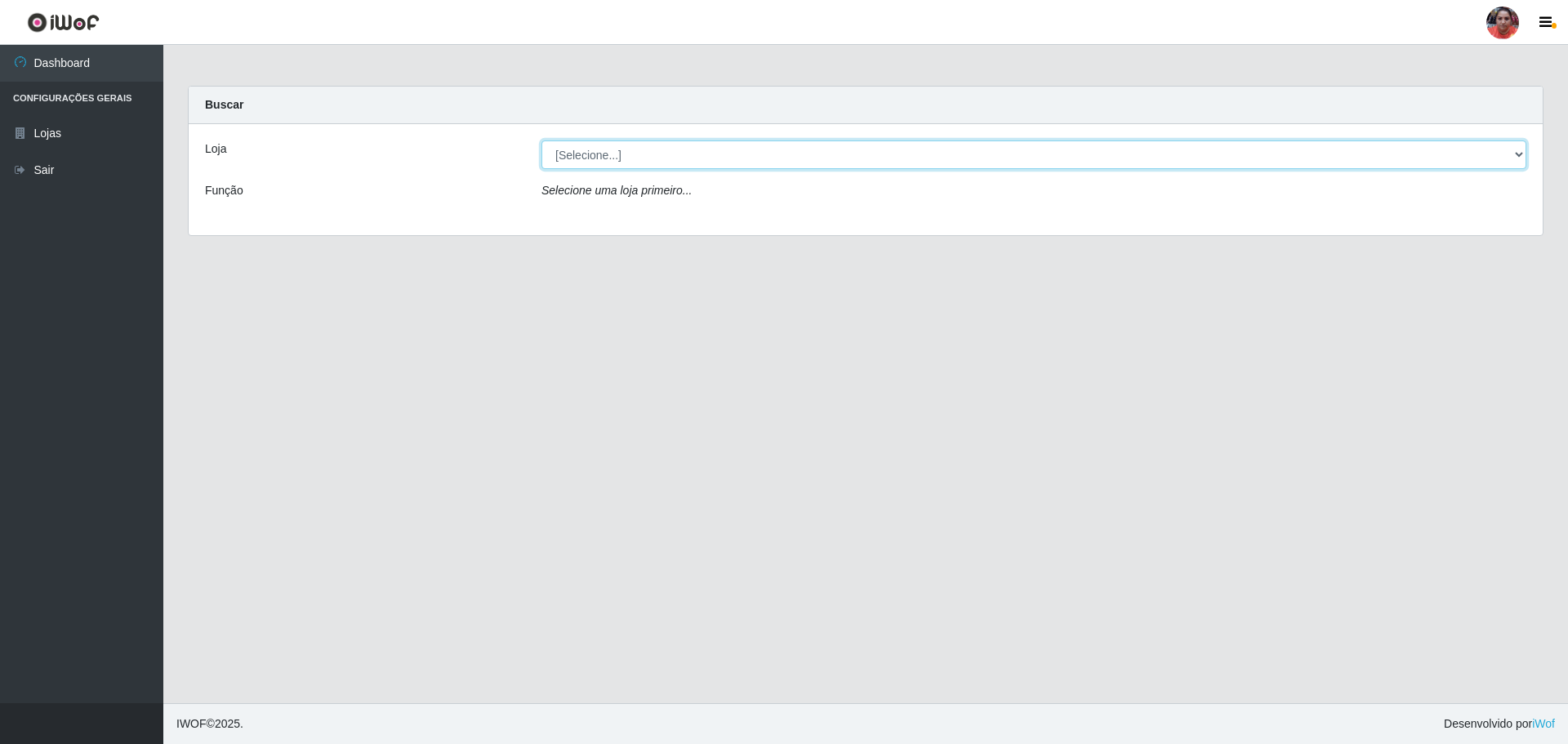
click at [1510, 154] on select "[Selecione...] Mar Vermelho - Loja 05" at bounding box center [1033, 155] width 985 height 29
select select "252"
click at [541, 141] on select "[Selecione...] Mar Vermelho - Loja 05" at bounding box center [1033, 155] width 985 height 29
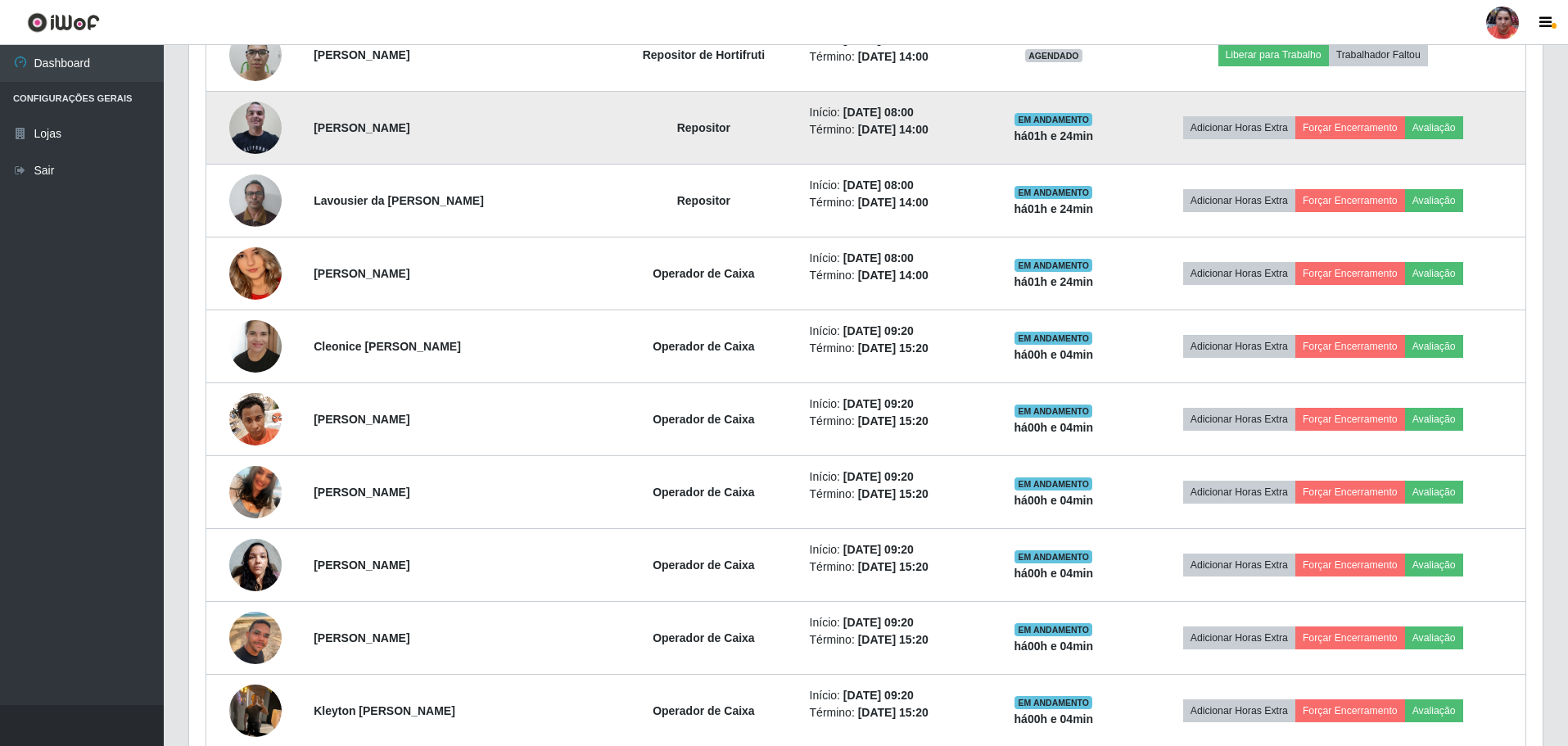
scroll to position [1228, 0]
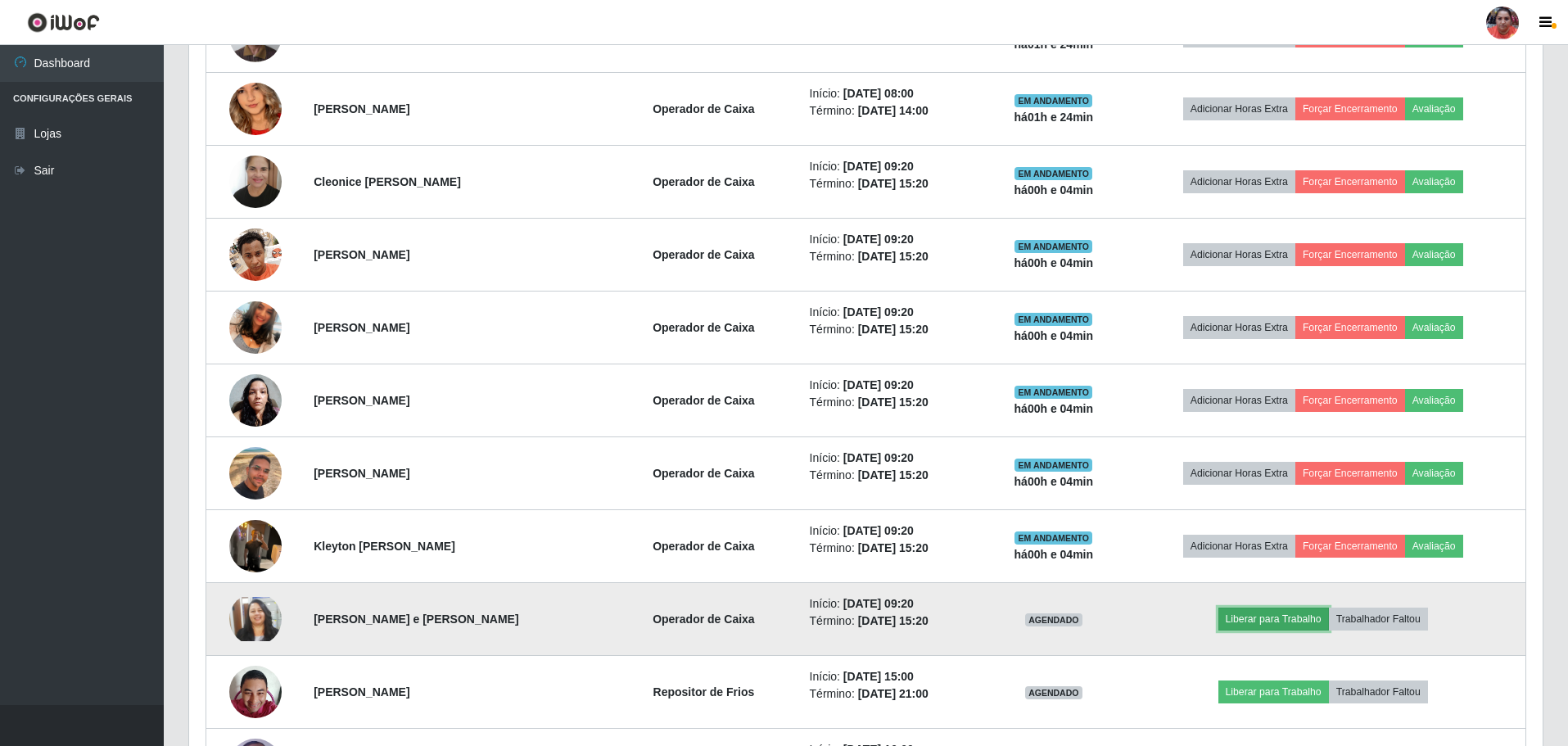
click at [1272, 615] on button "Liberar para Trabalho" at bounding box center [1273, 619] width 111 height 23
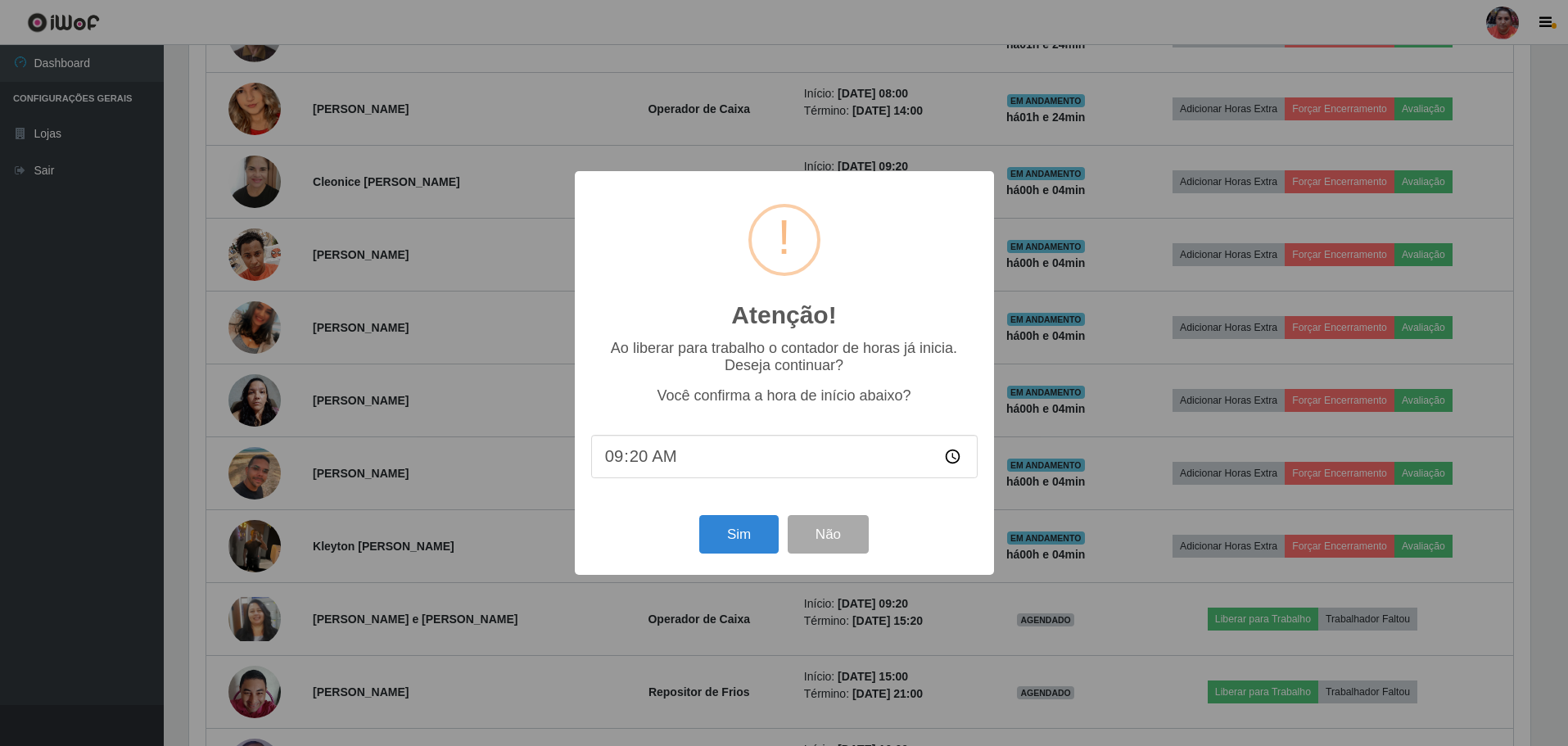
scroll to position [340, 1345]
click at [752, 529] on button "Sim" at bounding box center [739, 533] width 79 height 38
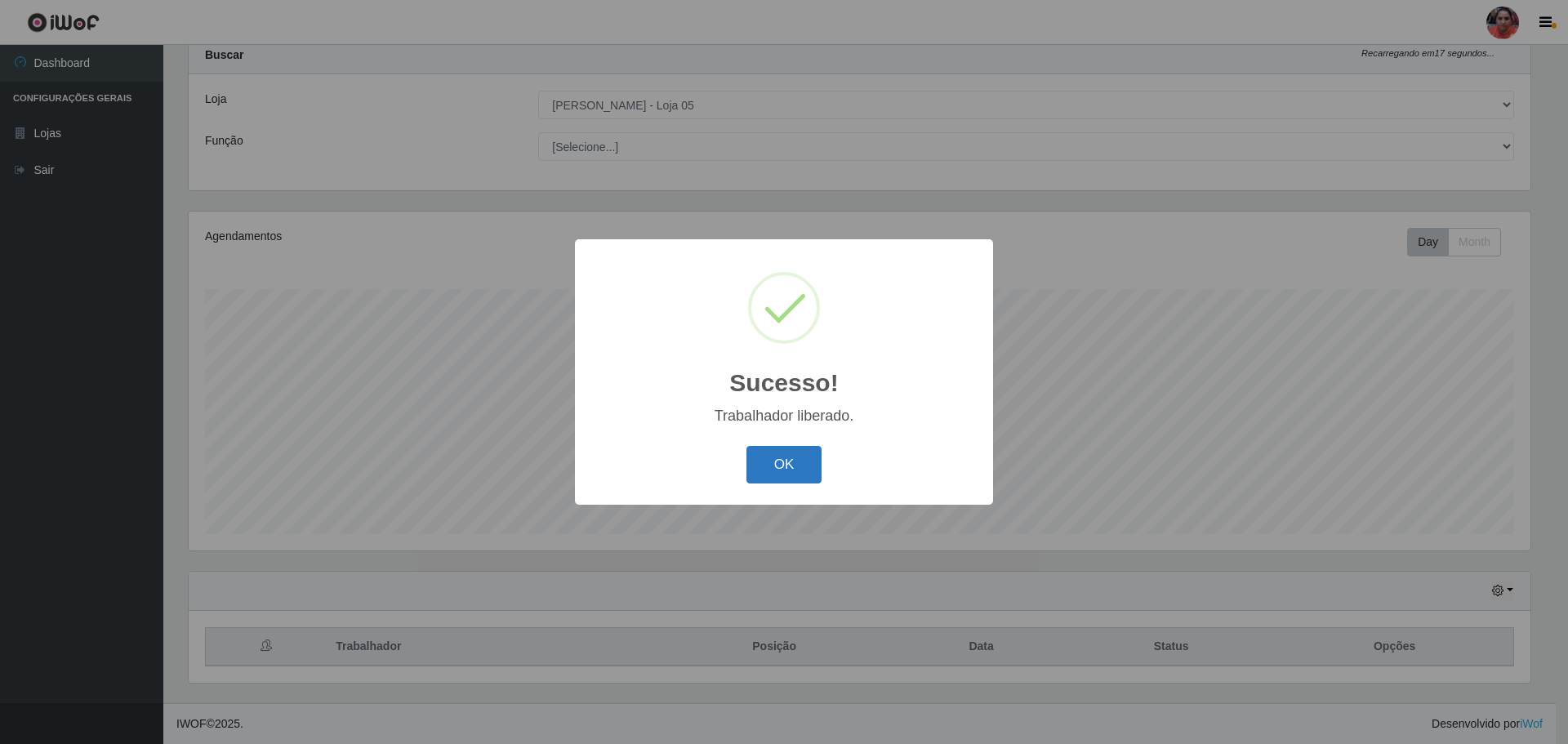
click at [786, 463] on button "OK" at bounding box center [784, 464] width 76 height 38
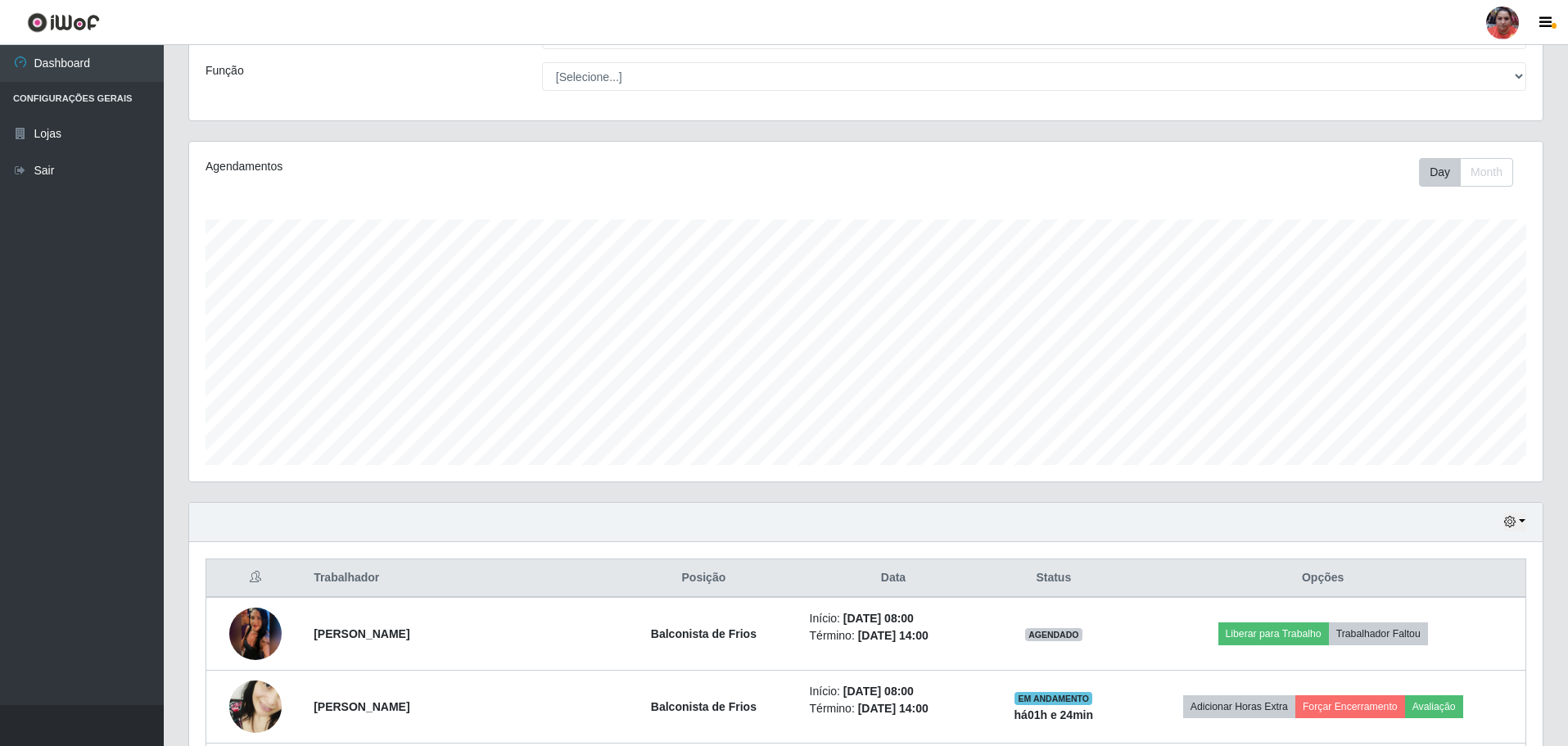
scroll to position [214, 0]
